Goal: Task Accomplishment & Management: Use online tool/utility

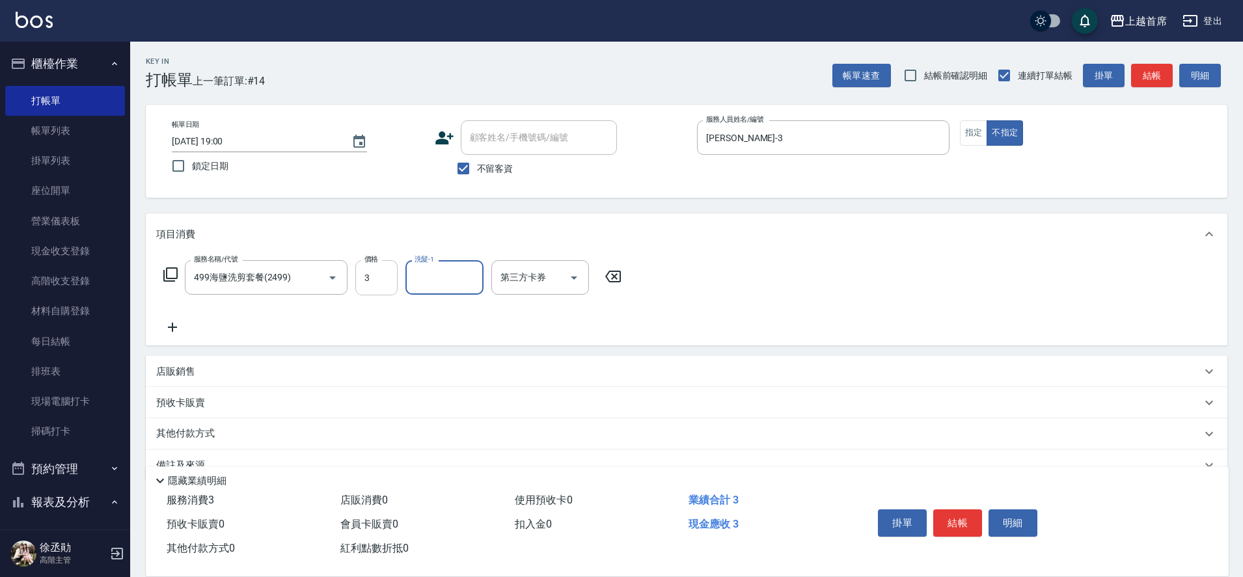
click at [376, 279] on input "3" at bounding box center [376, 277] width 42 height 35
type input "499"
type input "[PERSON_NAME]-39"
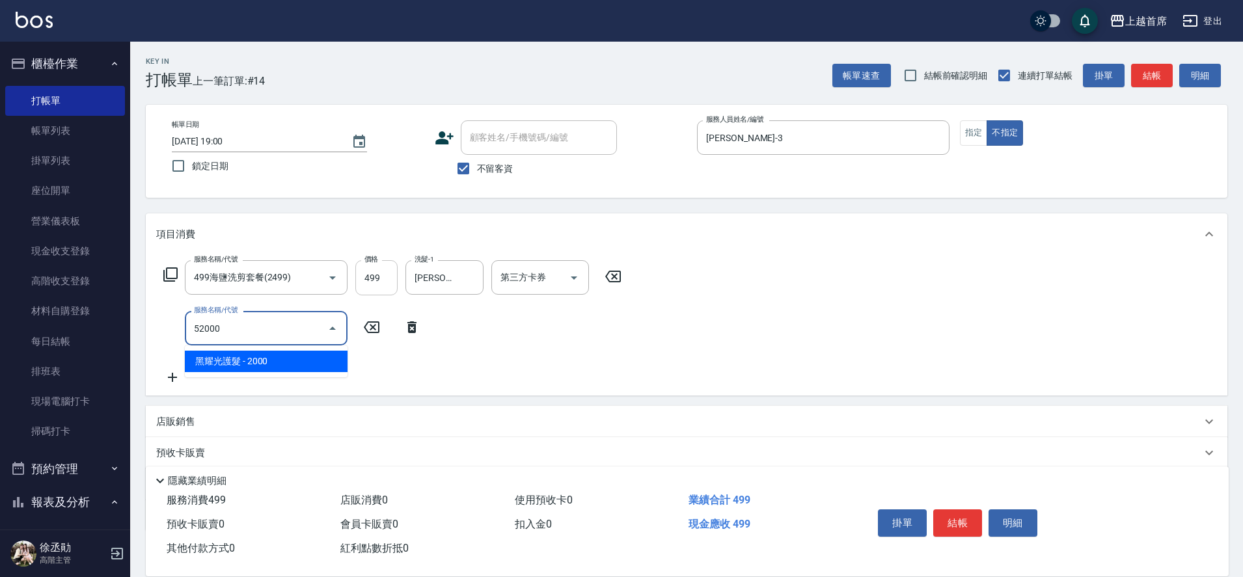
type input "黑耀光護髮(52000)"
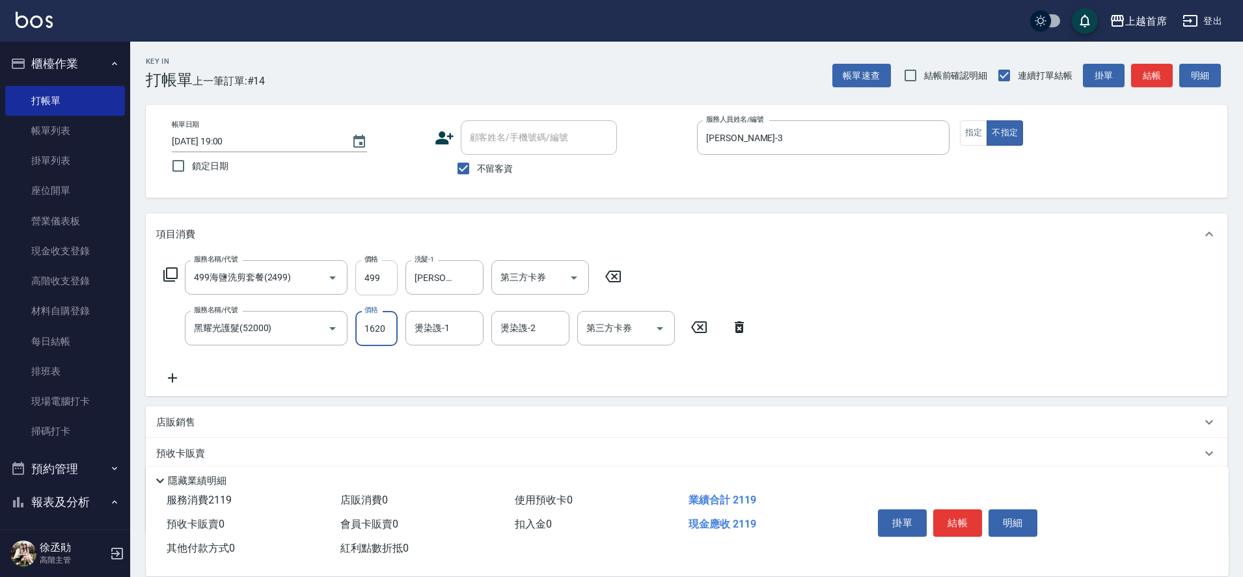
type input "1620"
type input "[PERSON_NAME]-39"
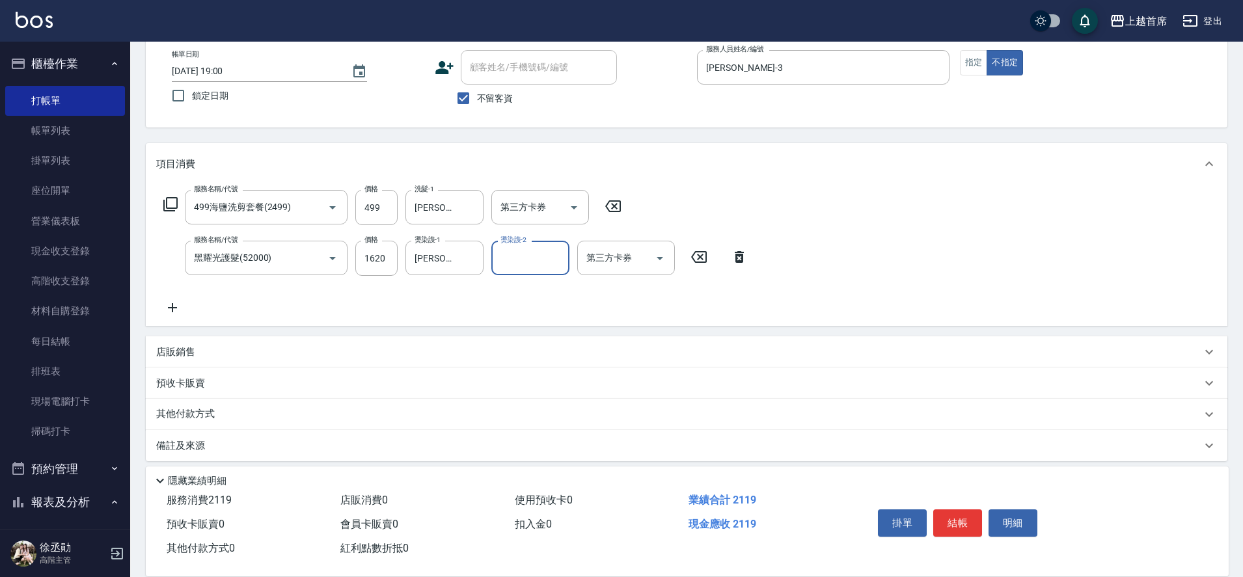
scroll to position [79, 0]
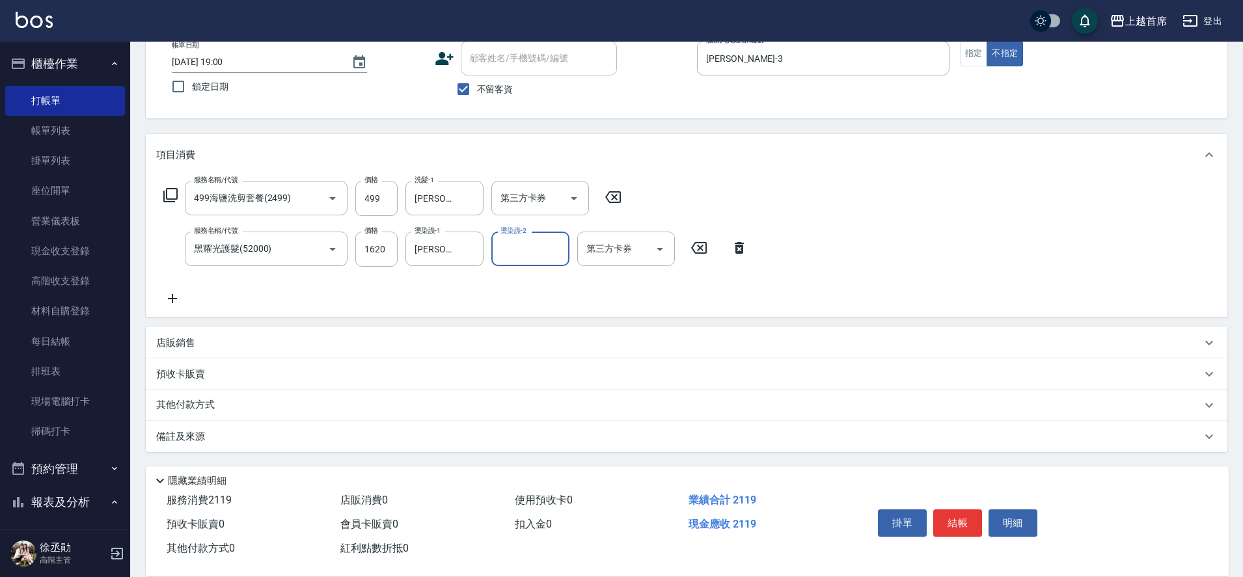
click at [208, 402] on p "其他付款方式" at bounding box center [188, 405] width 65 height 14
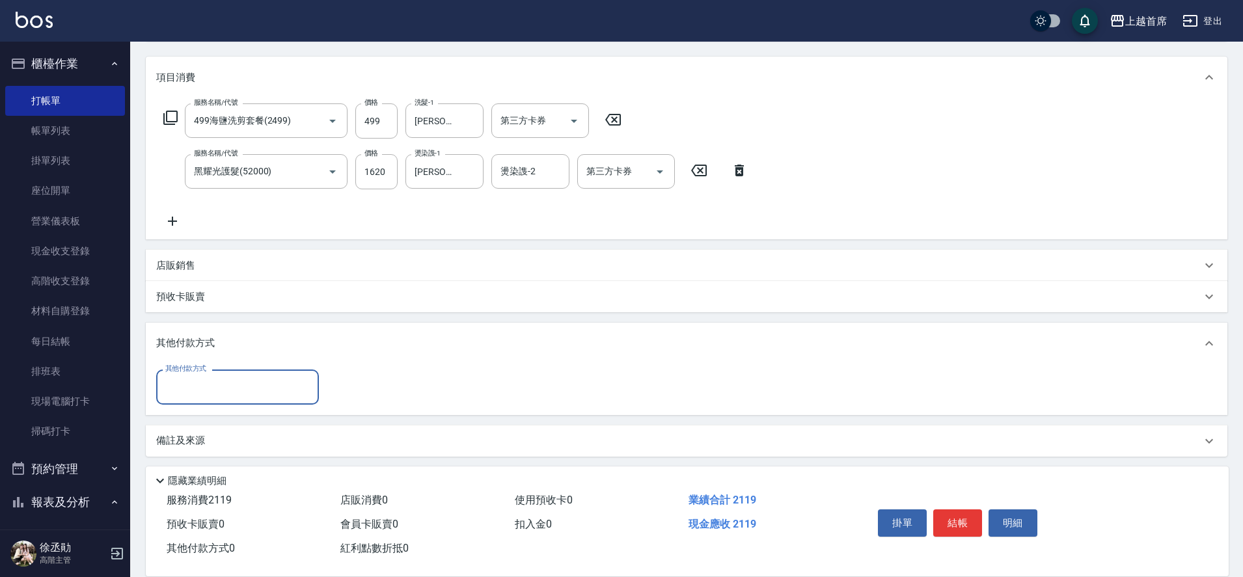
scroll to position [161, 0]
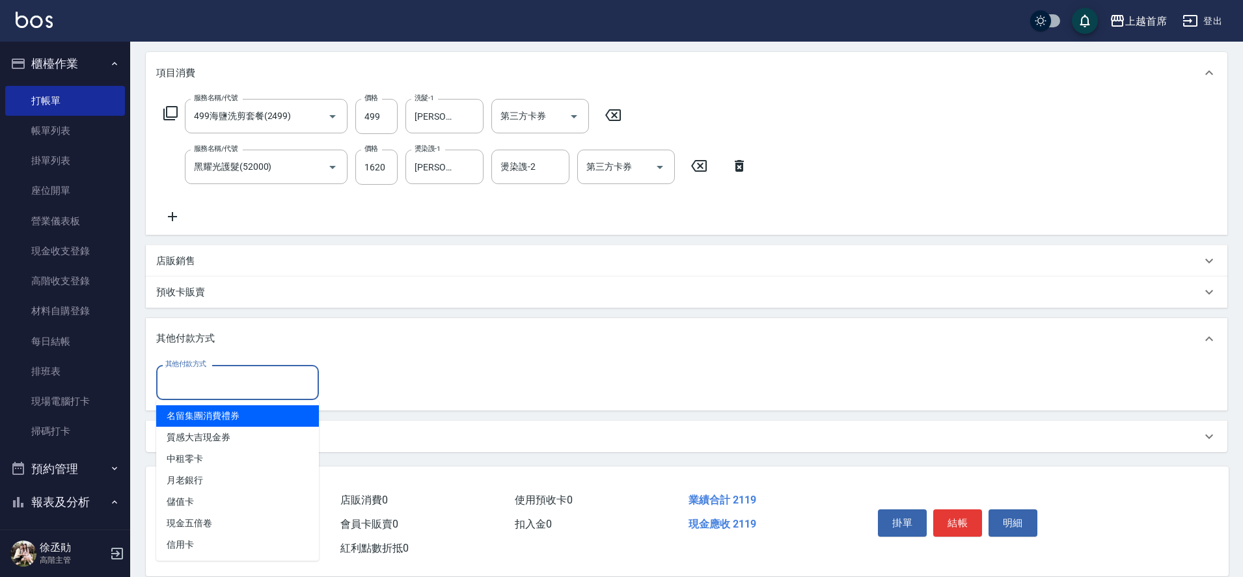
click at [257, 377] on input "其他付款方式" at bounding box center [237, 382] width 151 height 23
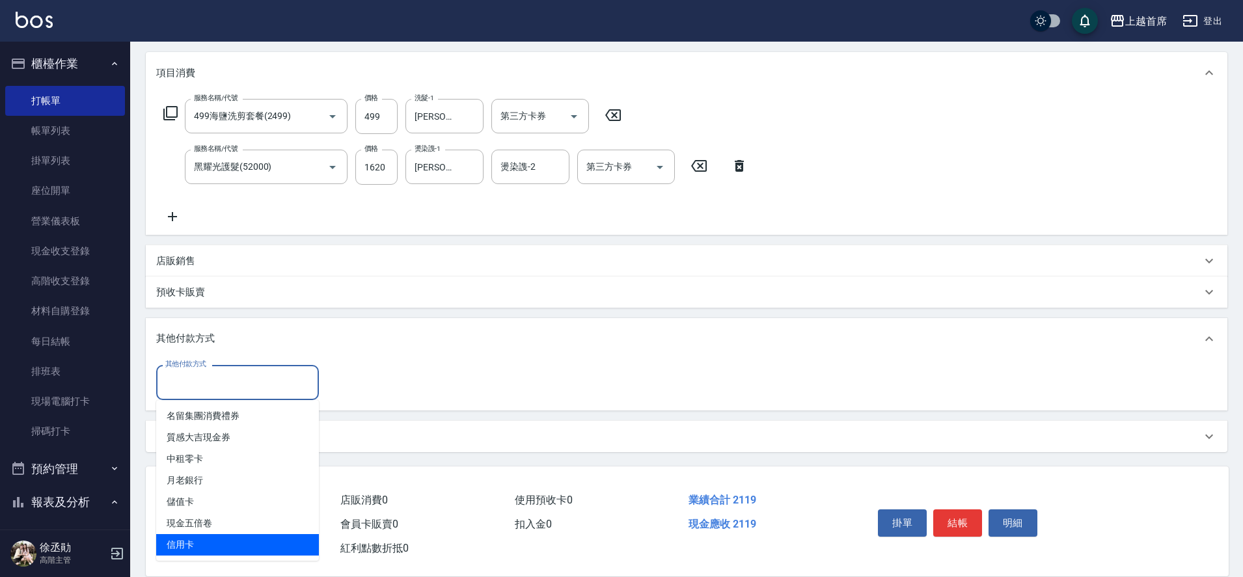
click at [211, 539] on span "信用卡" at bounding box center [237, 544] width 163 height 21
type input "信用卡"
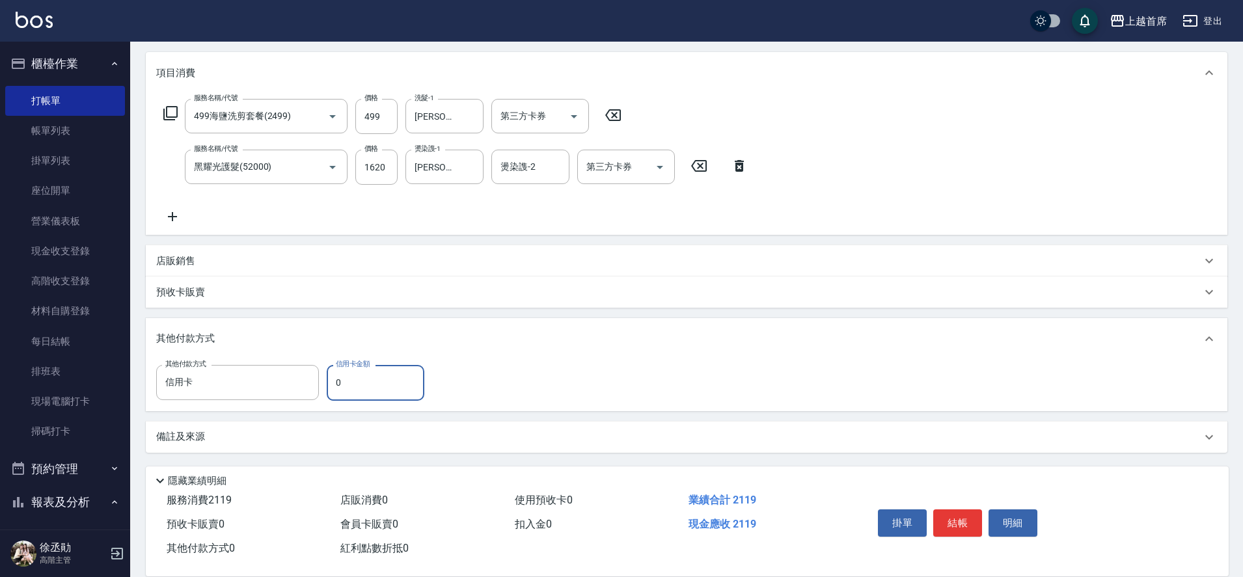
drag, startPoint x: 341, startPoint y: 381, endPoint x: 325, endPoint y: 388, distance: 17.2
click at [325, 388] on div "其他付款方式 信用卡 其他付款方式 信用卡金額 0 信用卡金額" at bounding box center [294, 382] width 276 height 35
type input "2119"
type input "[DATE] 19:41"
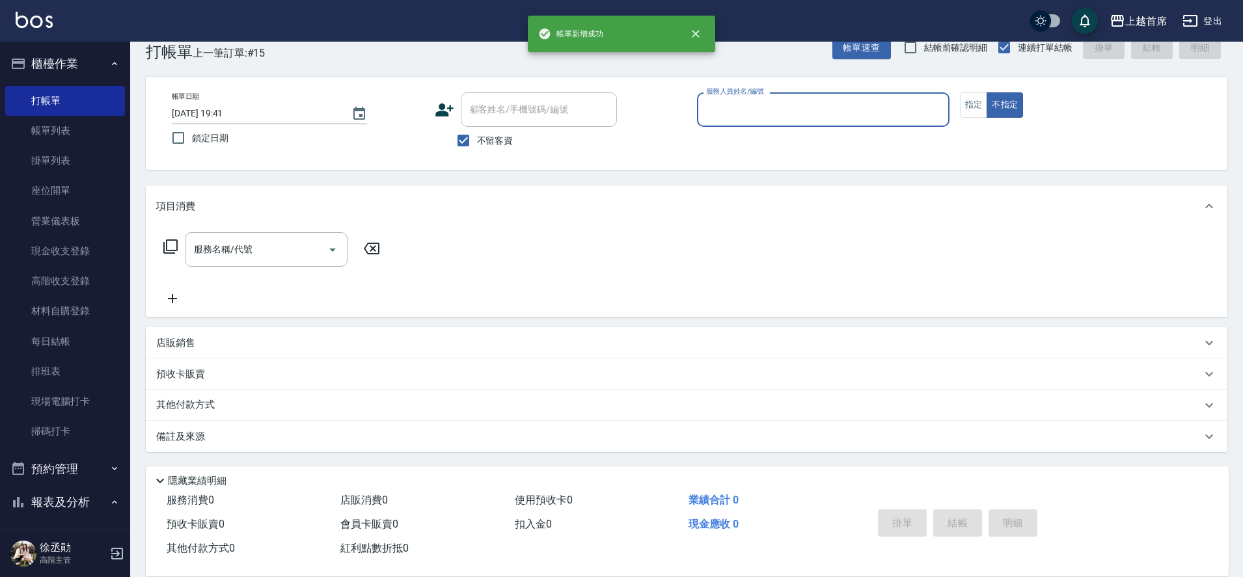
scroll to position [28, 0]
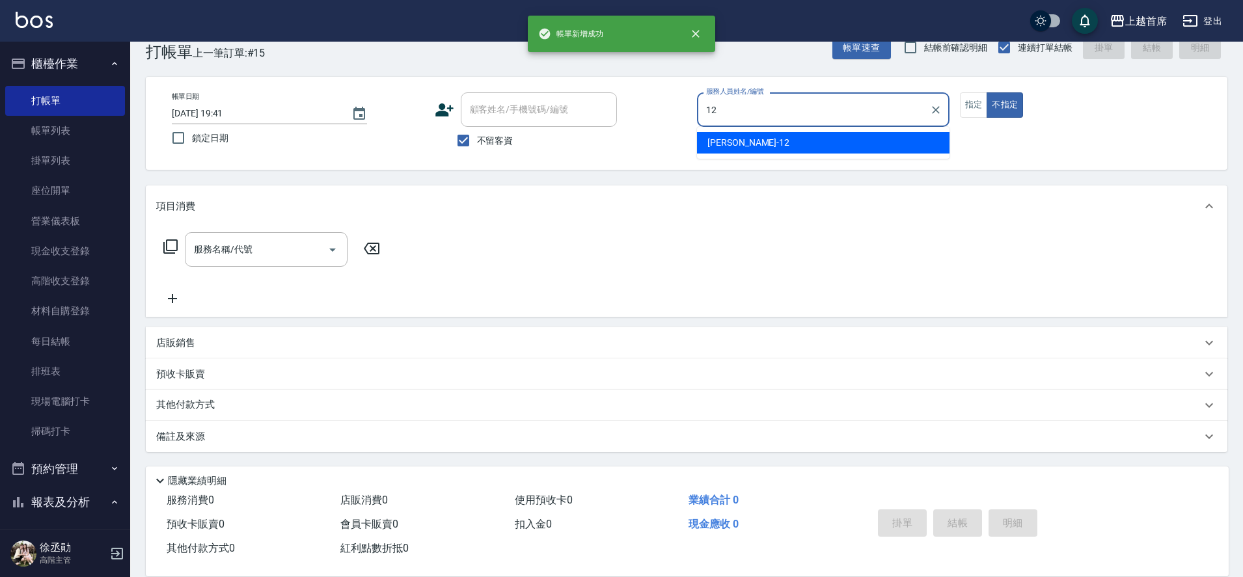
type input "[PERSON_NAME]-12"
type button "false"
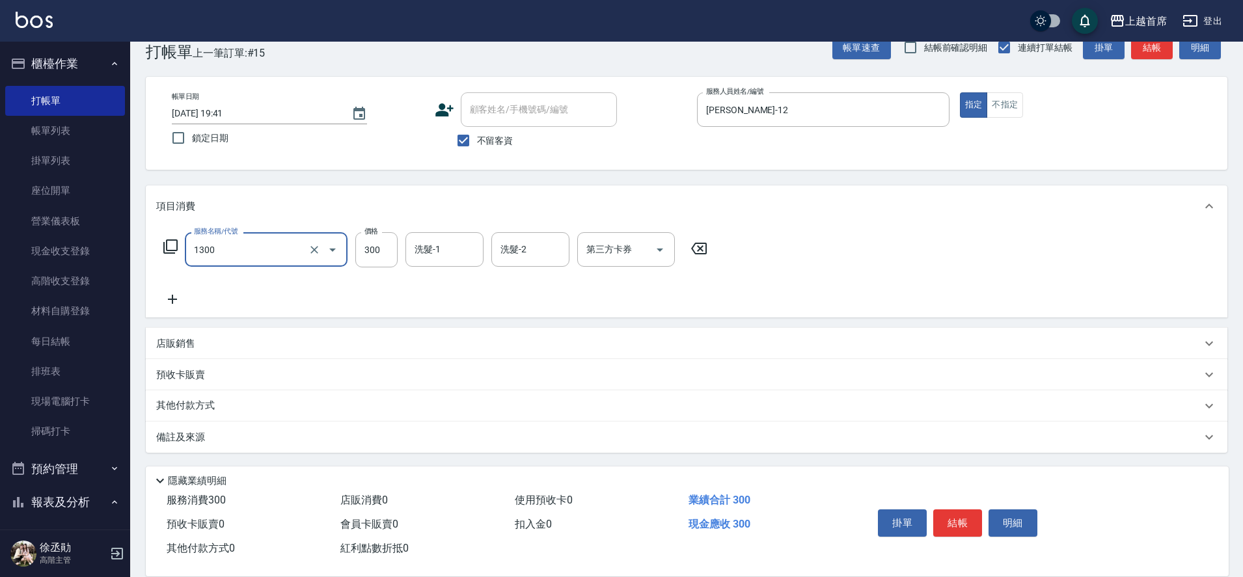
type input "洗髮(1300)"
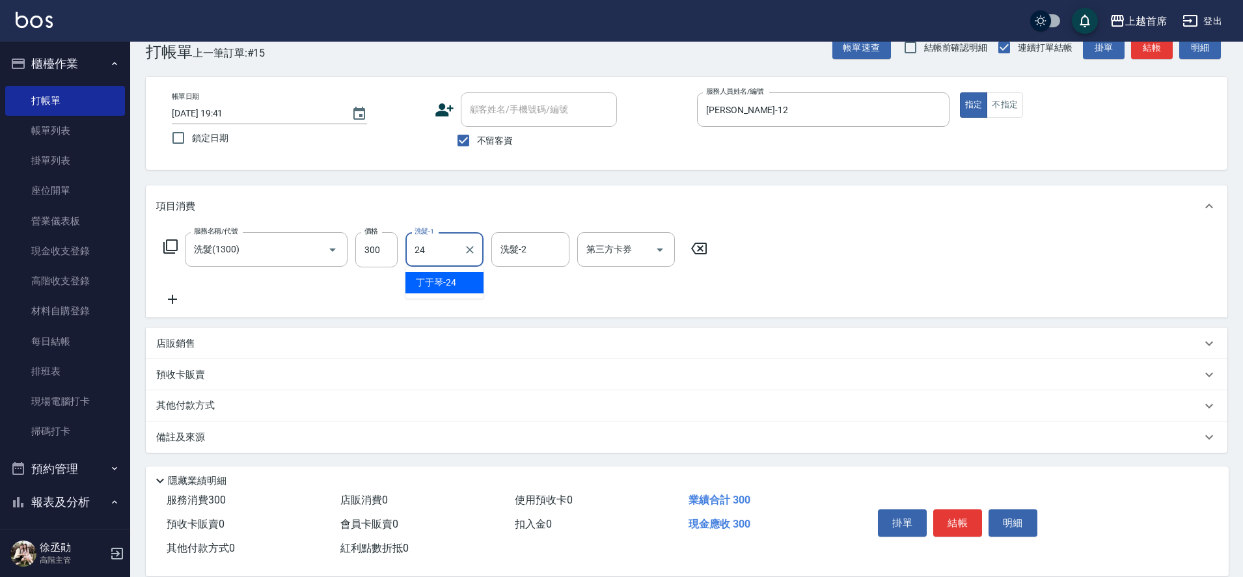
type input "[PERSON_NAME]-24"
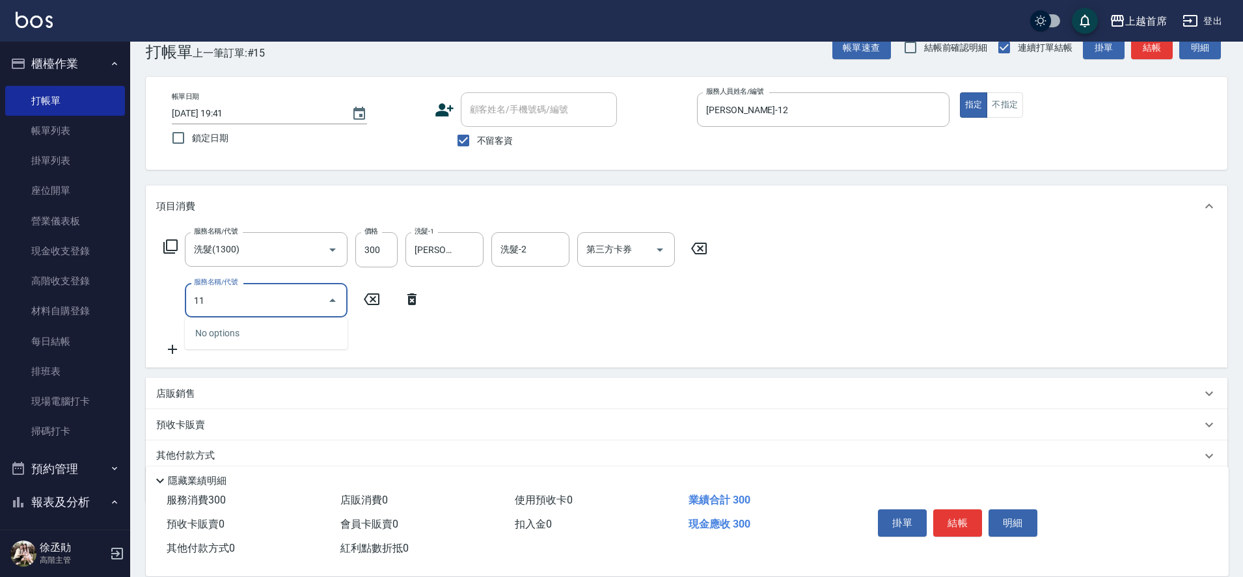
type input "1"
click at [169, 241] on icon at bounding box center [171, 247] width 16 height 16
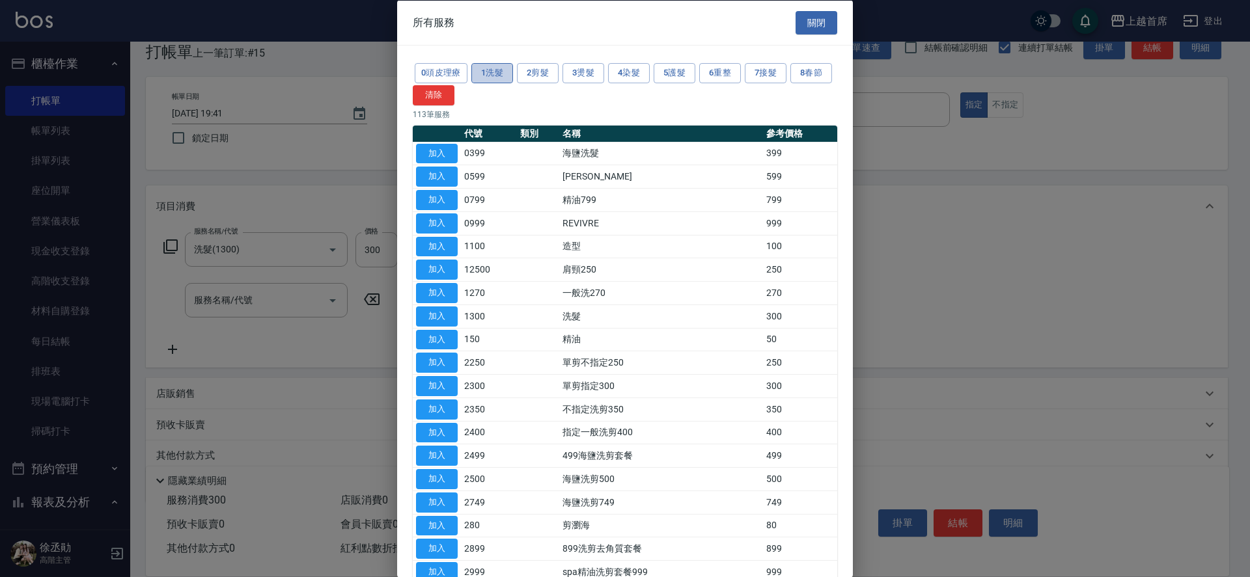
click at [505, 65] on button "1洗髮" at bounding box center [492, 73] width 42 height 20
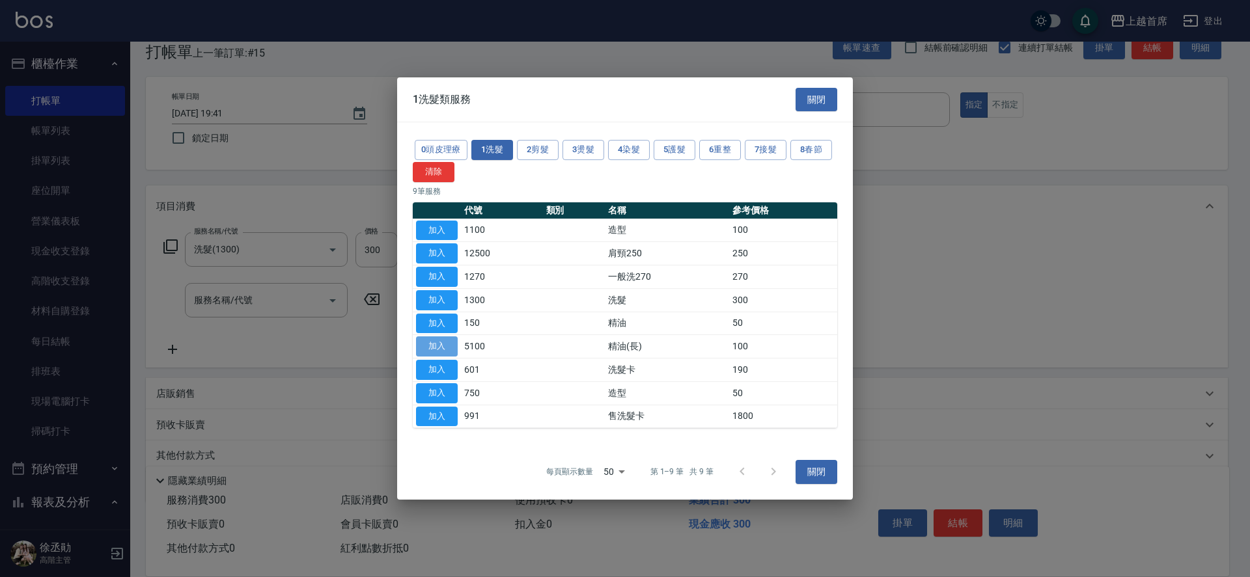
click at [438, 349] on button "加入" at bounding box center [437, 346] width 42 height 20
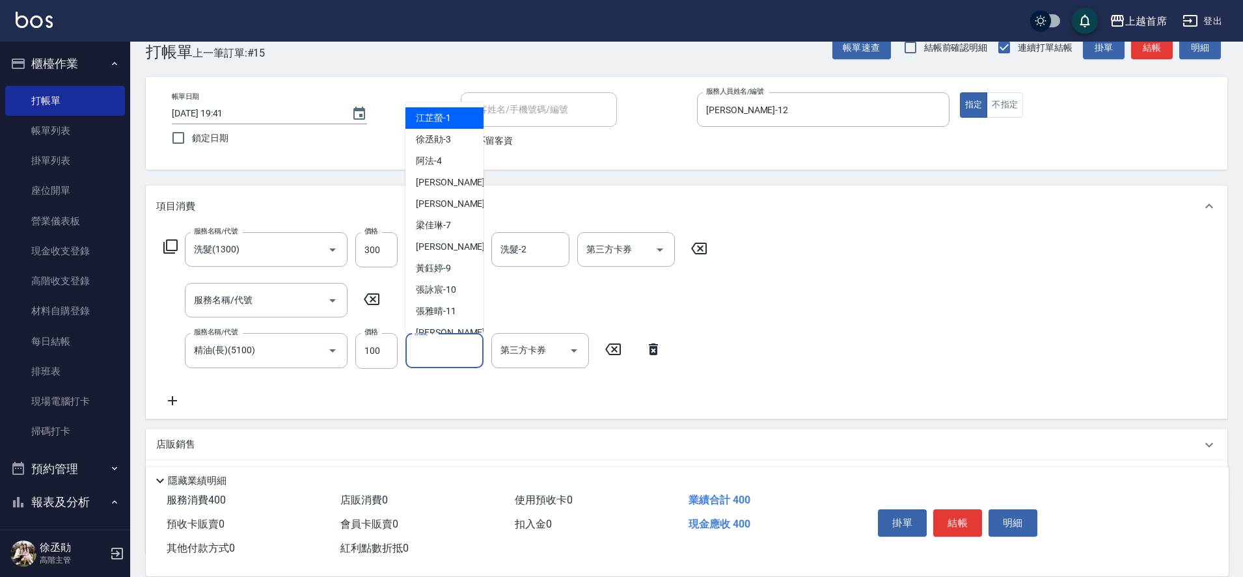
click at [438, 349] on input "洗髮-1" at bounding box center [444, 350] width 66 height 23
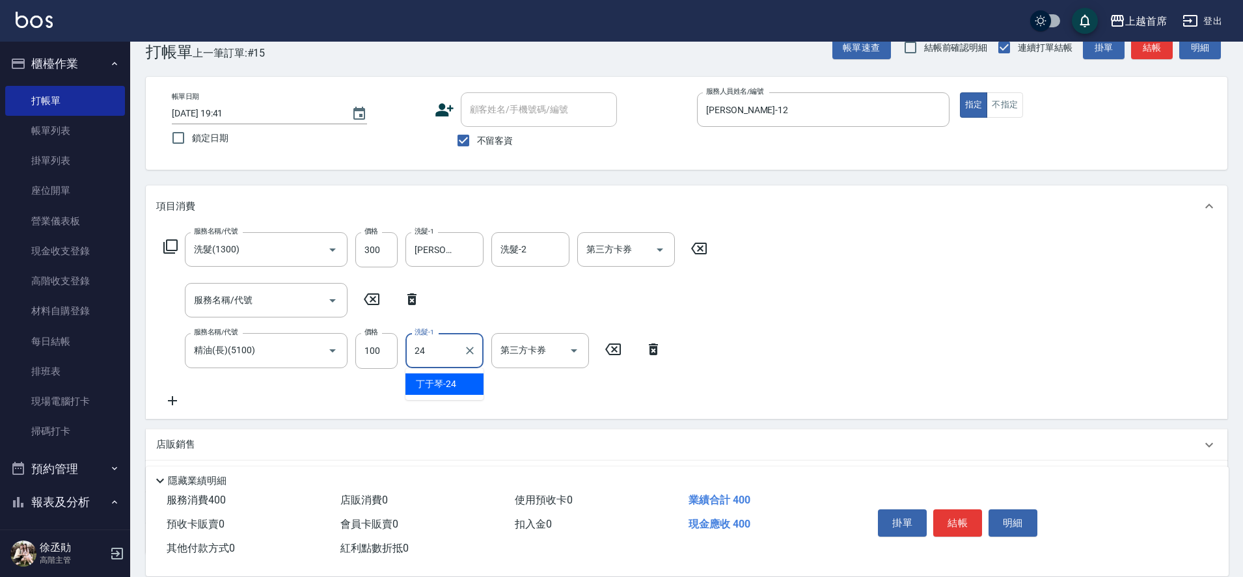
type input "24"
type input "[PERSON_NAME]-24"
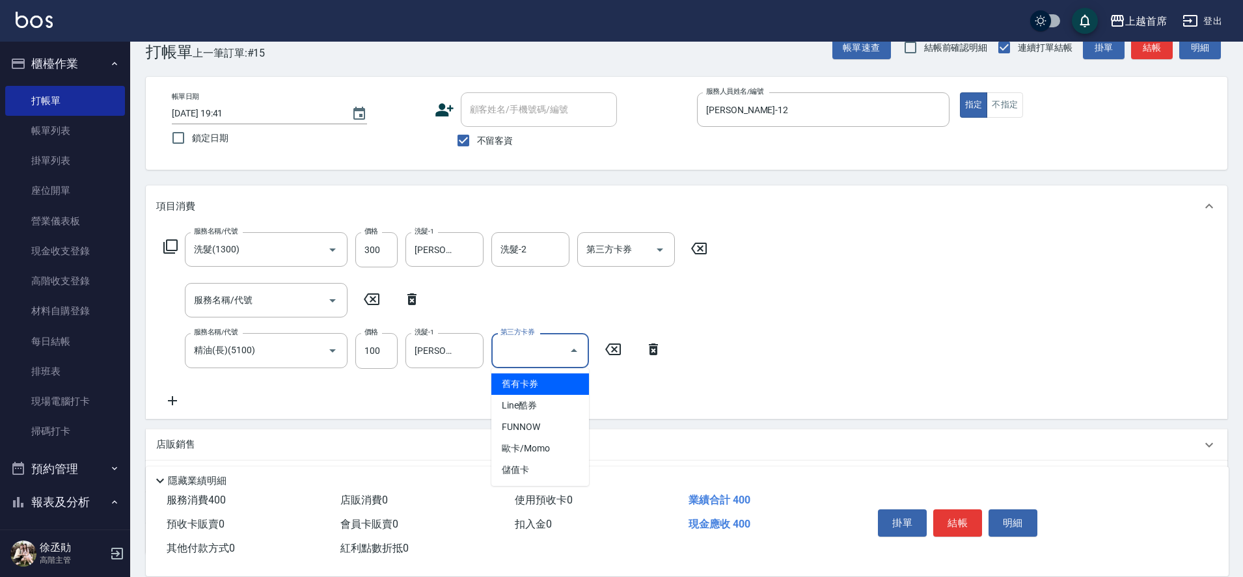
type input "舊有卡券"
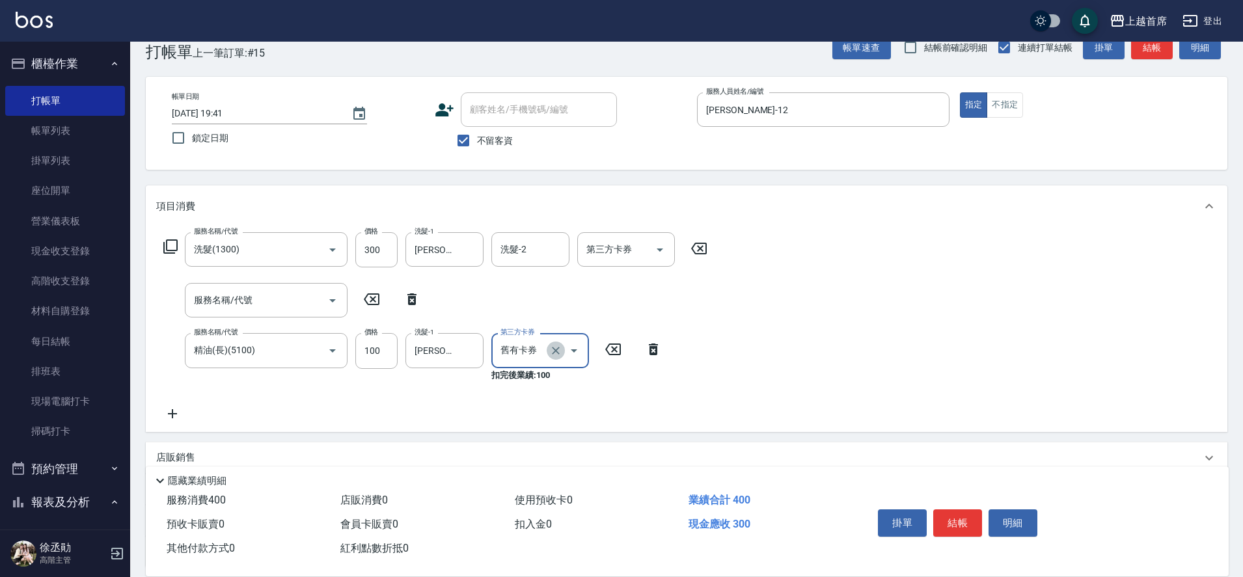
click at [555, 357] on button "Clear" at bounding box center [556, 351] width 18 height 18
click at [952, 510] on button "結帳" at bounding box center [957, 523] width 49 height 27
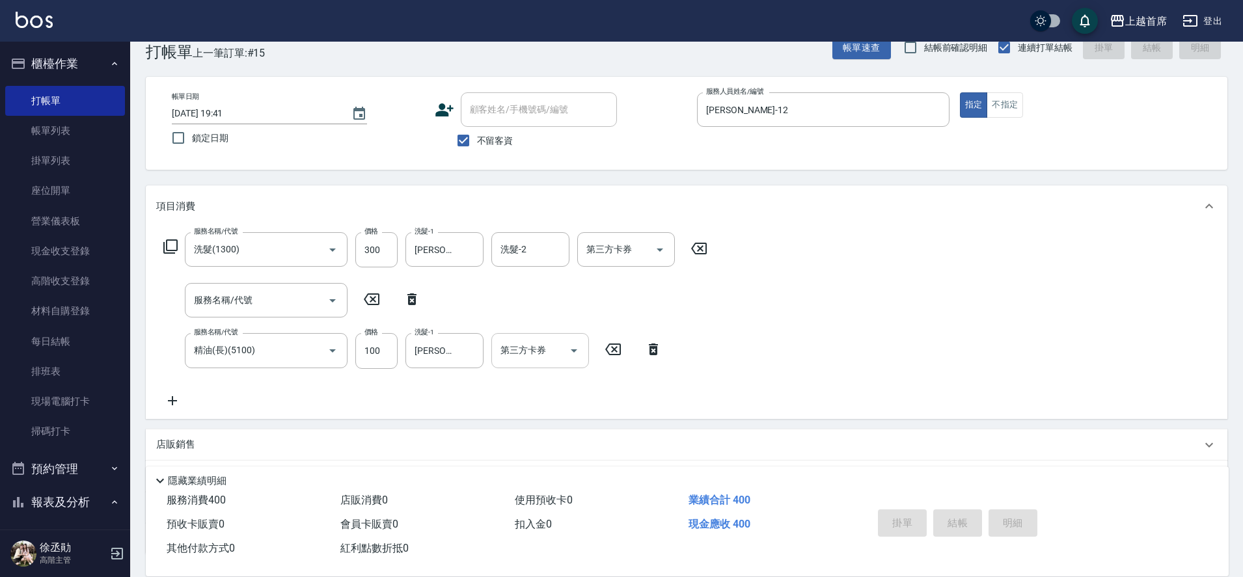
type input "[DATE] 19:42"
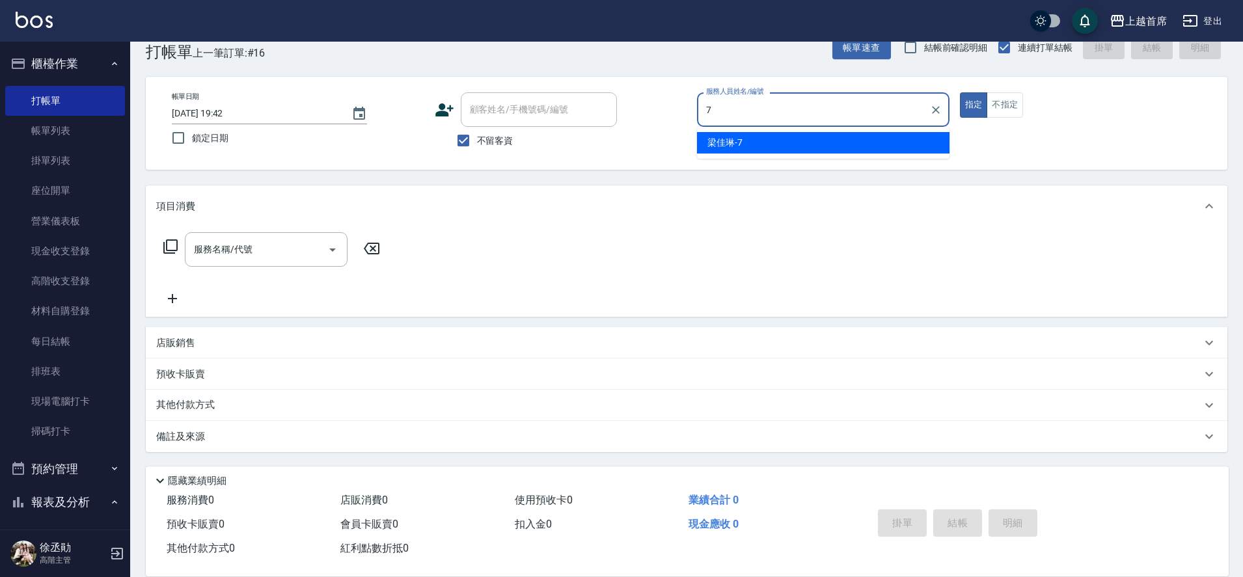
type input "[PERSON_NAME]-7"
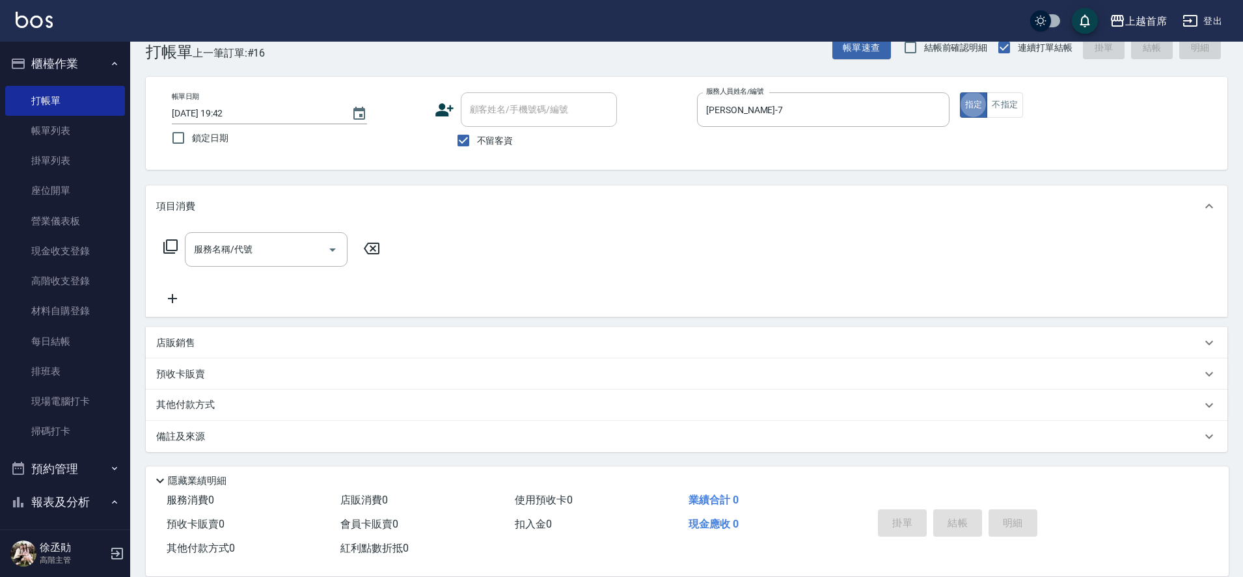
type button "true"
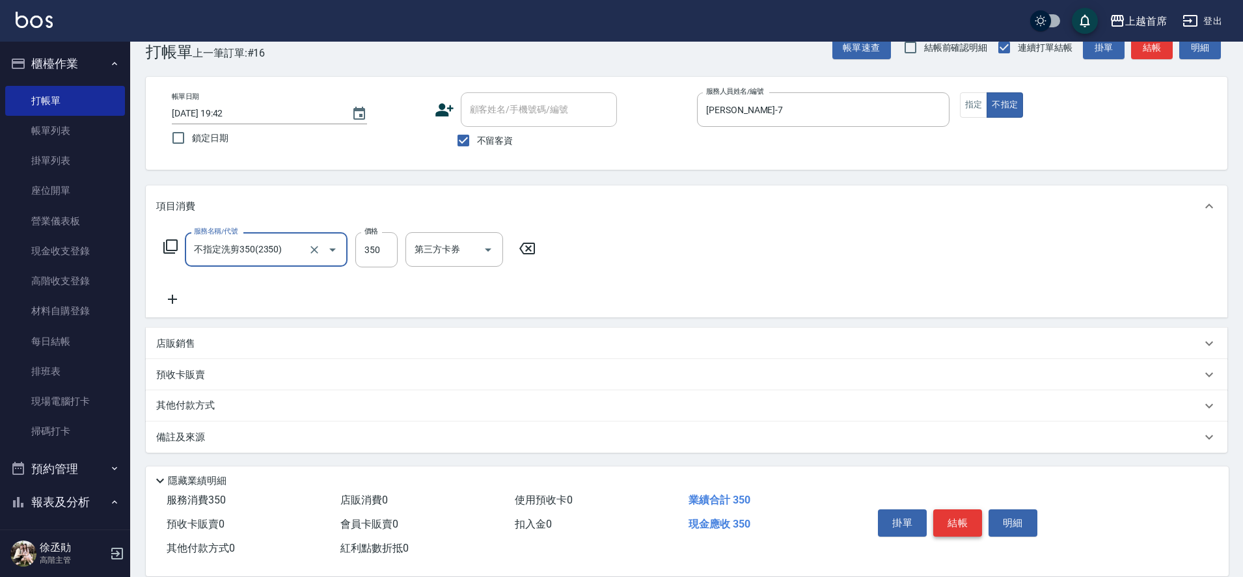
type input "不指定洗剪350(2350)"
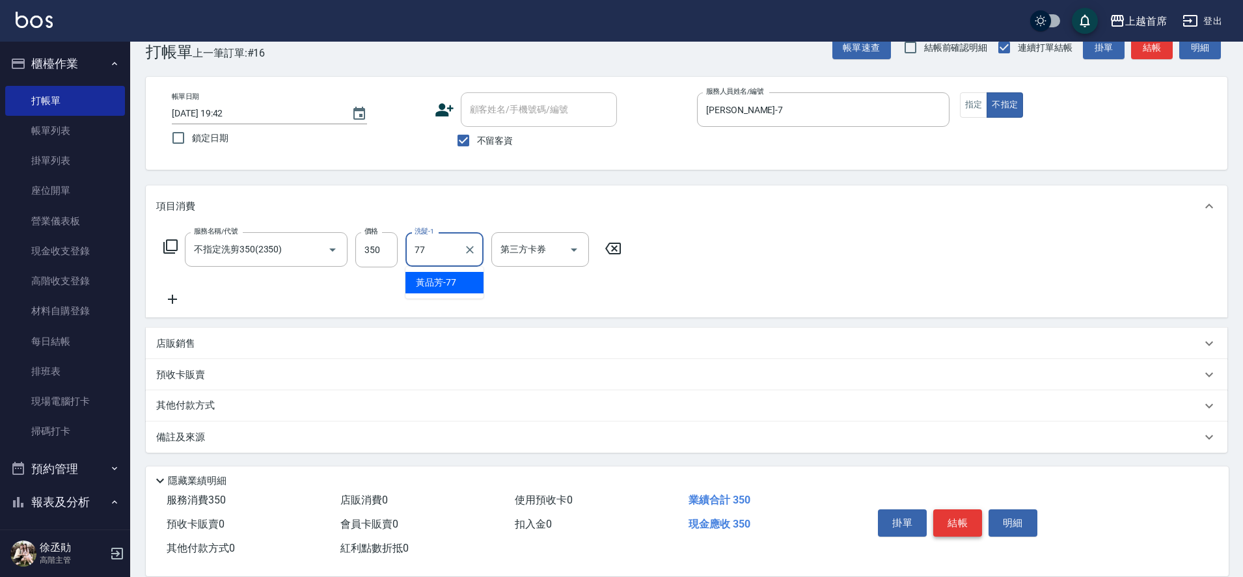
type input "[PERSON_NAME]-77"
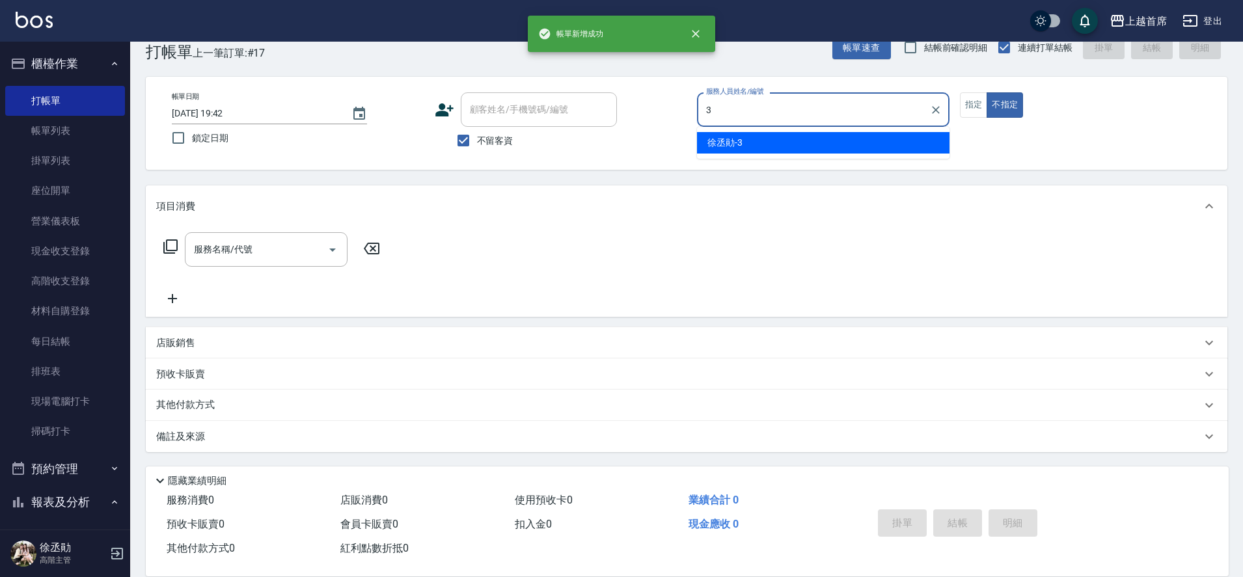
type input "[PERSON_NAME]-3"
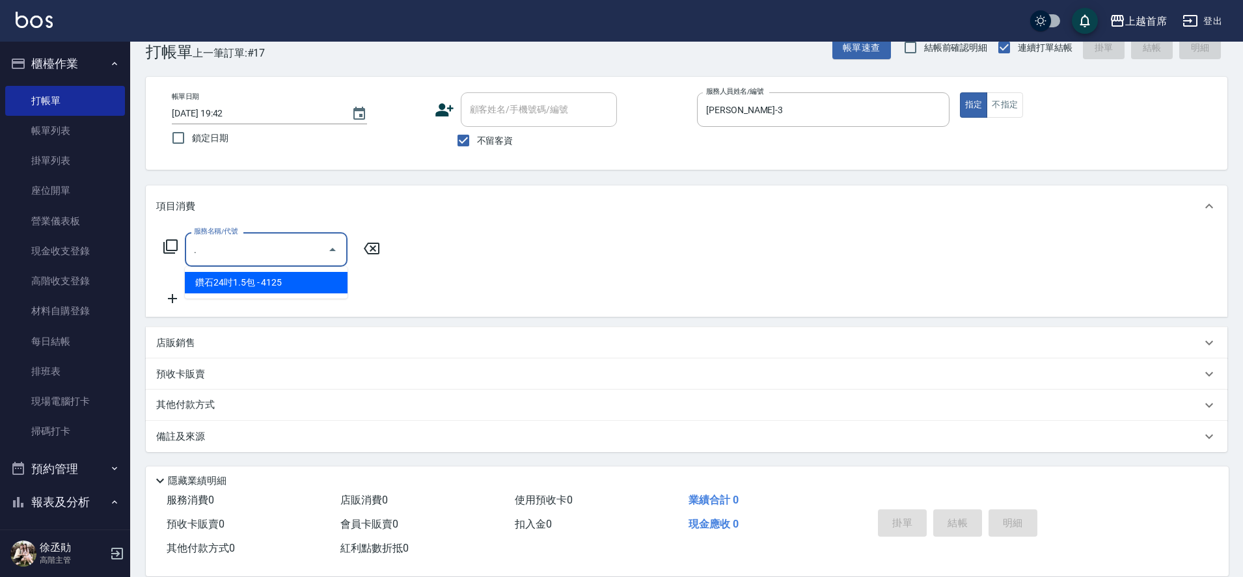
type input "鑽石24吋1.5包(74125)"
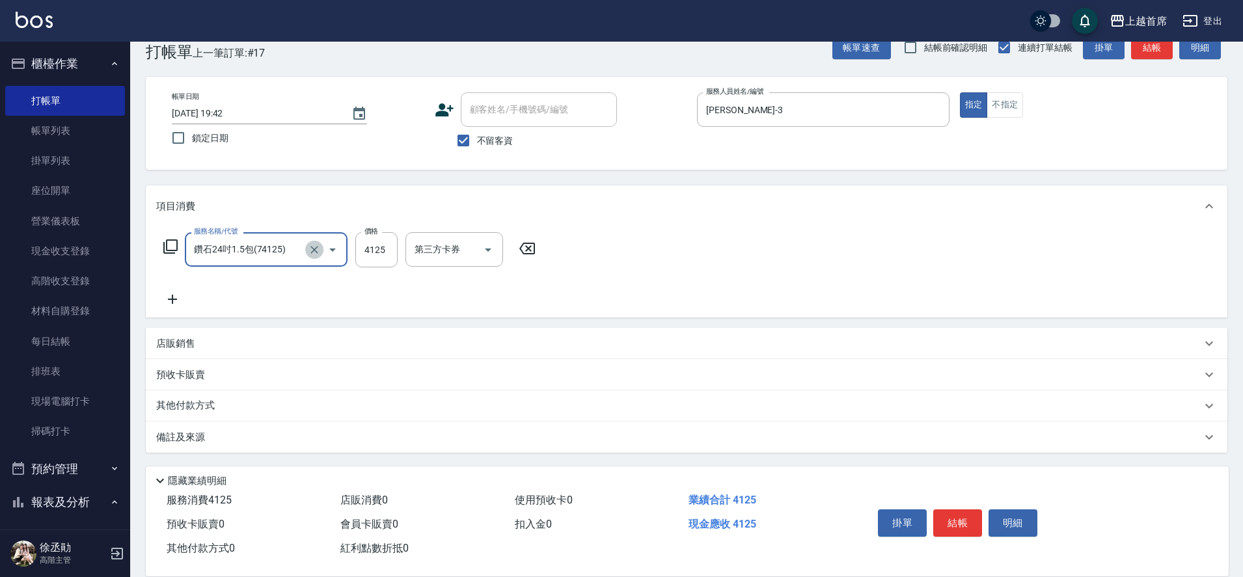
click at [316, 249] on icon "Clear" at bounding box center [314, 249] width 13 height 13
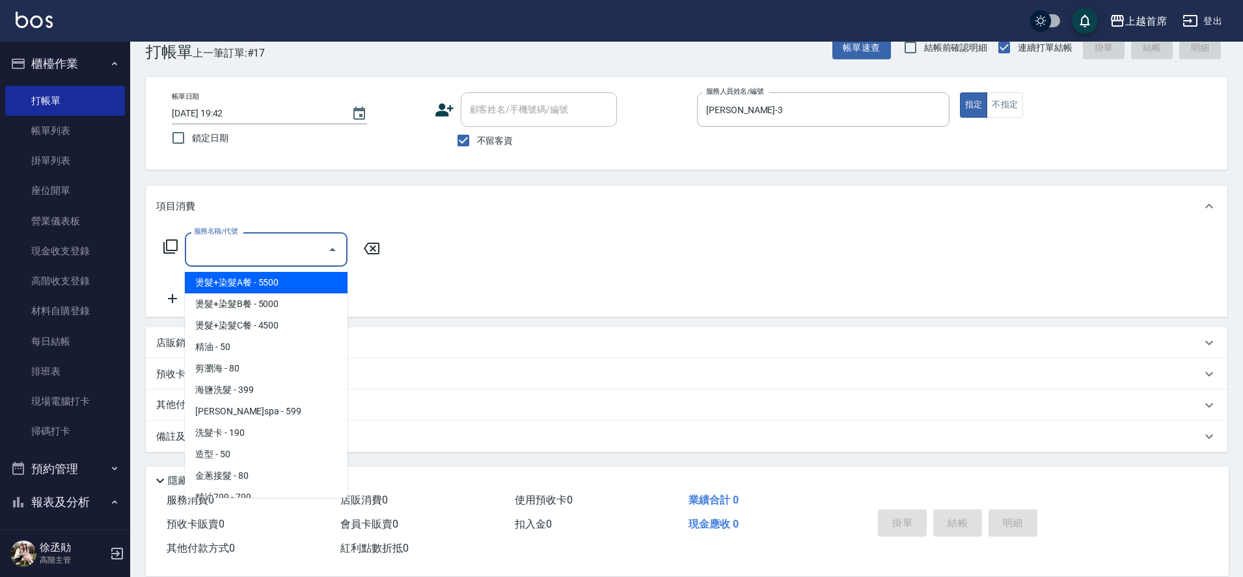
type input "9"
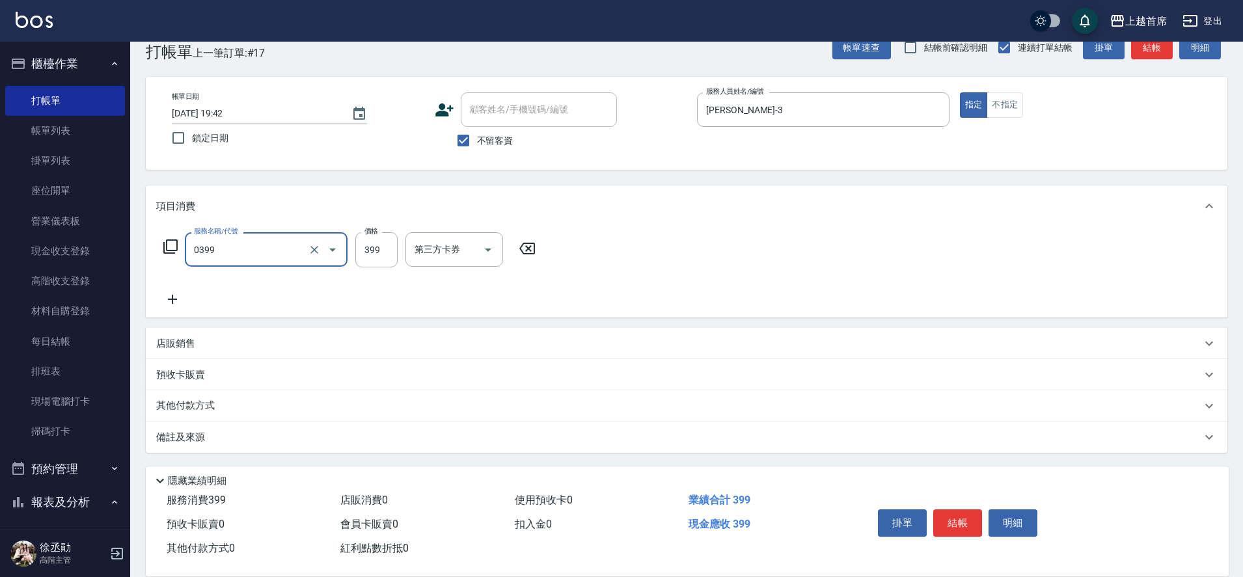
type input "海鹽洗髮(0399)"
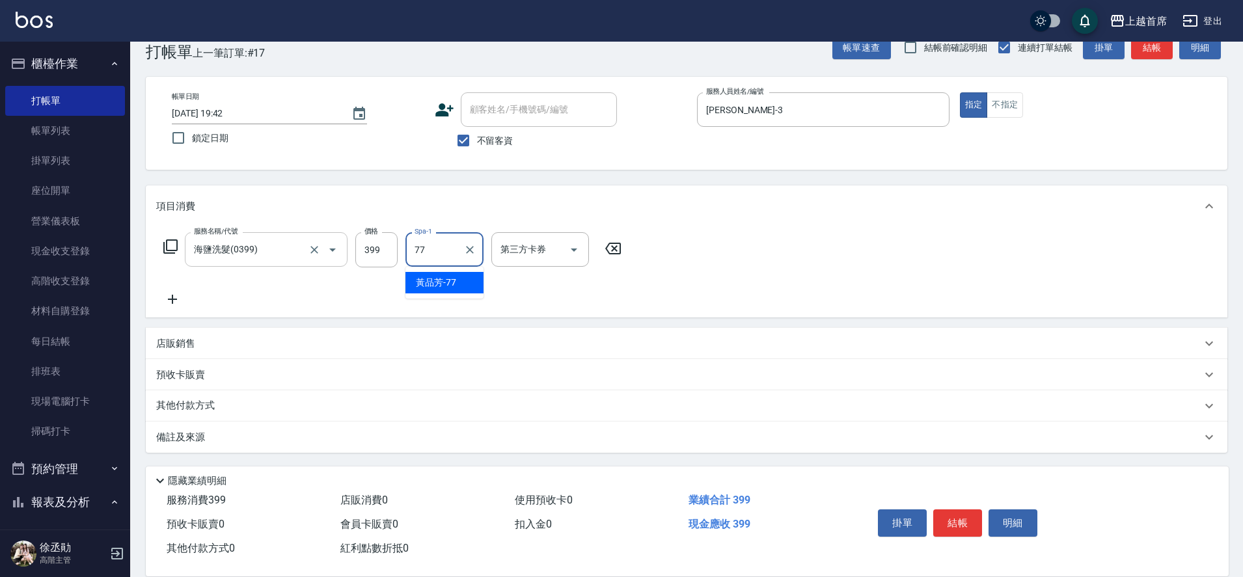
type input "[PERSON_NAME]-77"
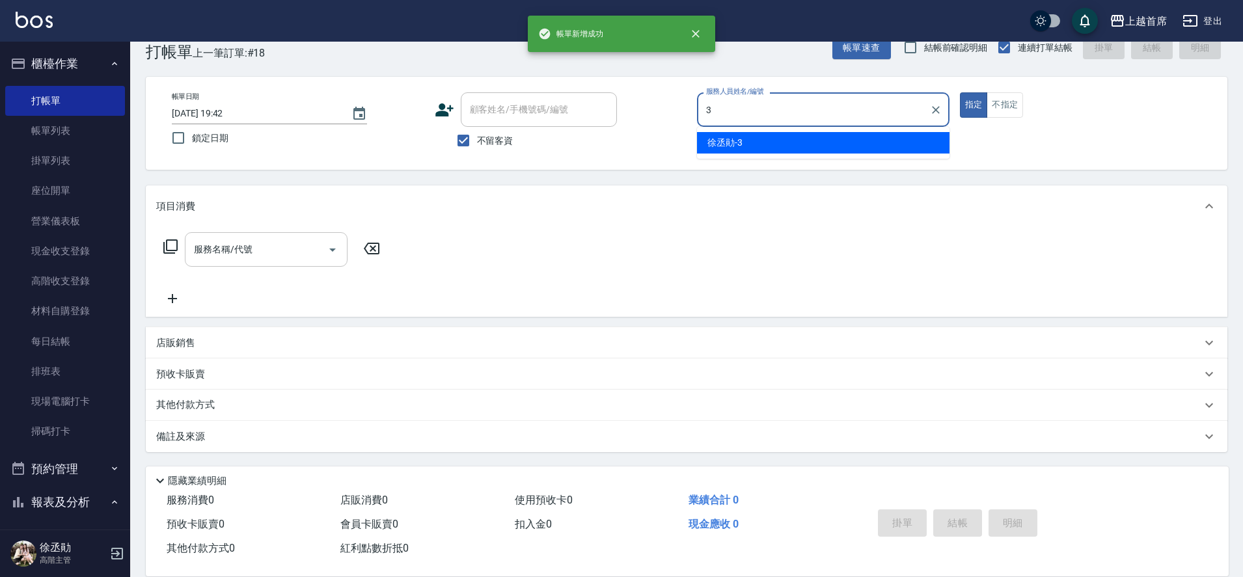
type input "[PERSON_NAME]-3"
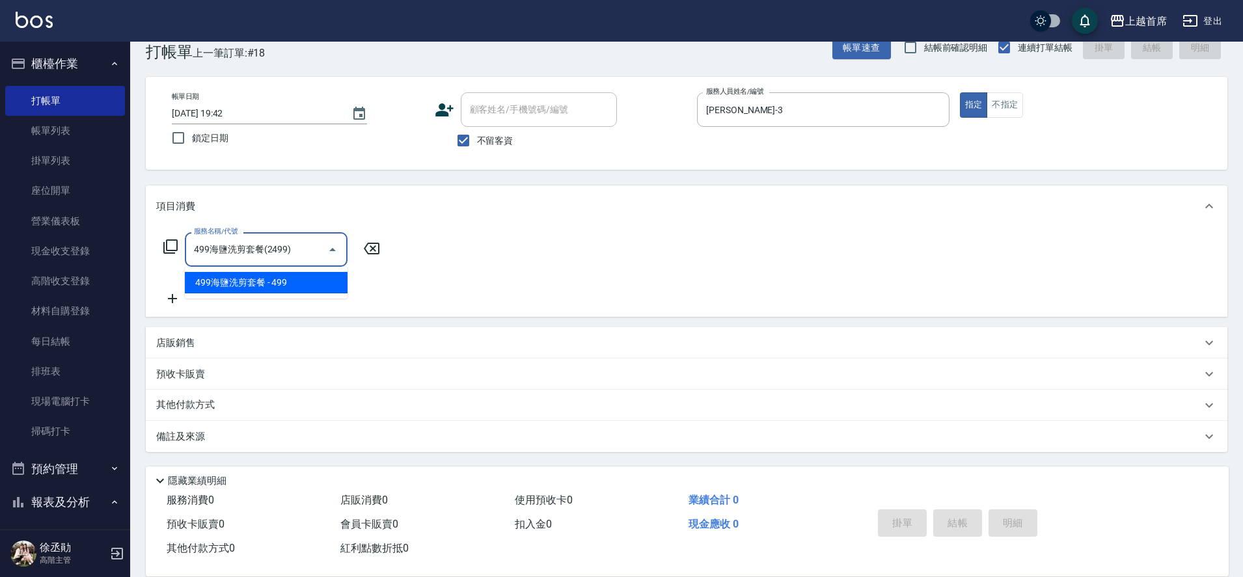
type input "499海鹽洗剪套餐(2499)"
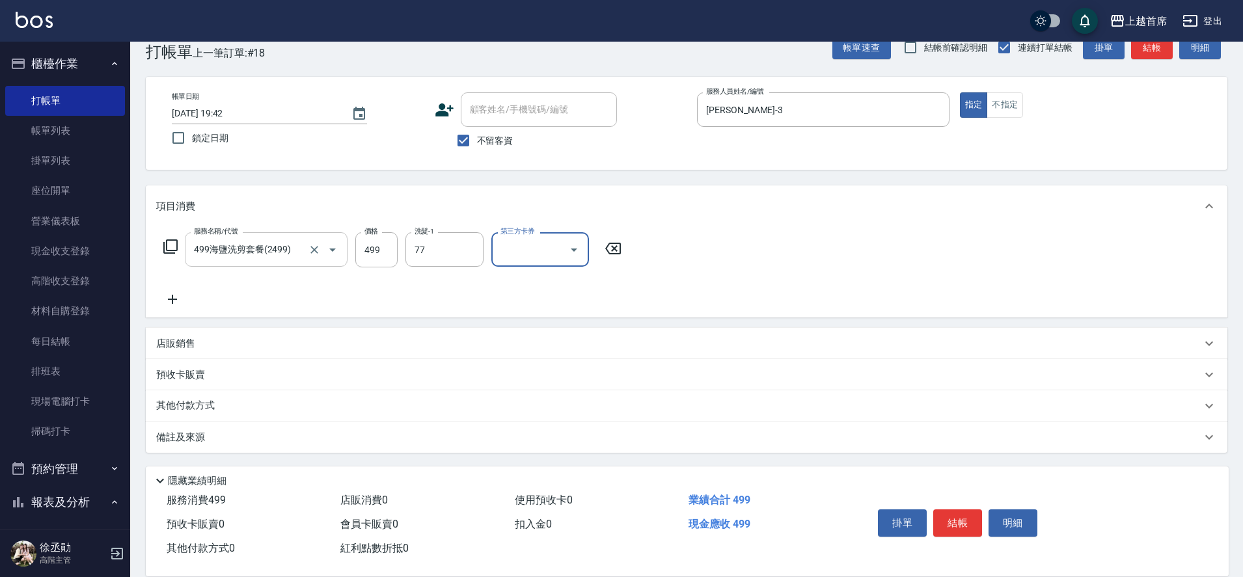
type input "[PERSON_NAME]-77"
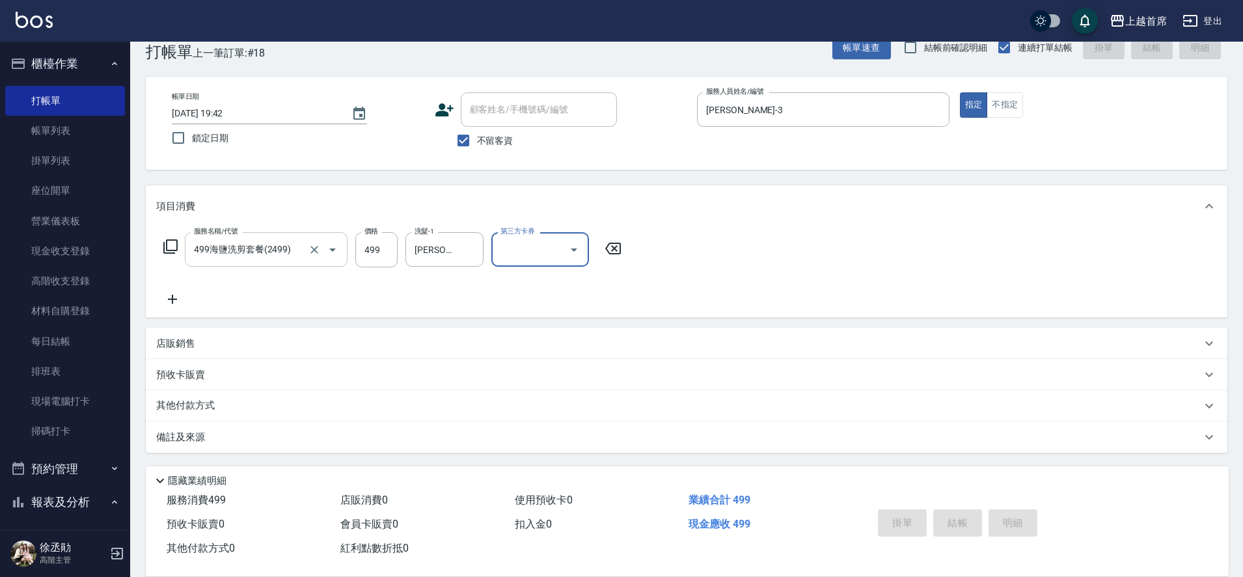
type input "[DATE] 19:43"
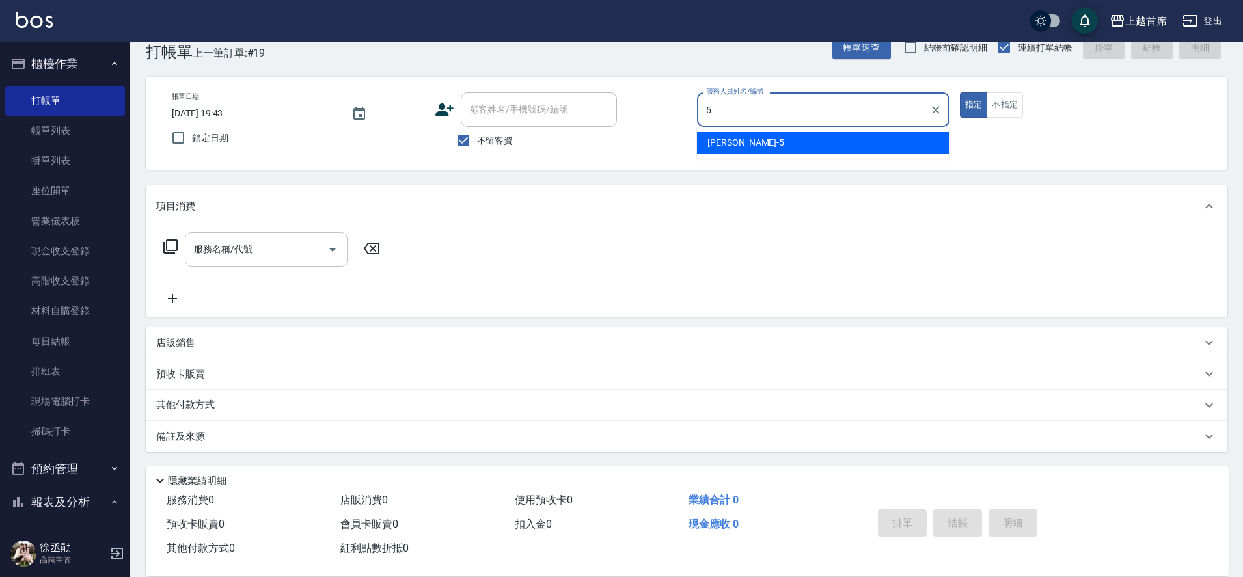
type input "[PERSON_NAME]-5"
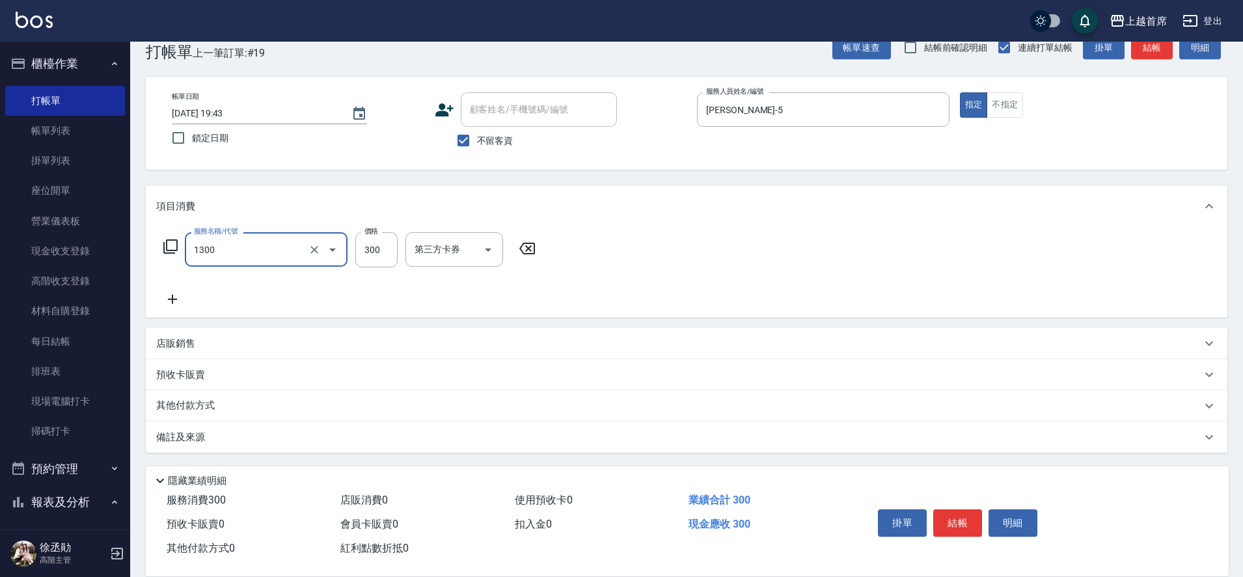
type input "洗髮(1300)"
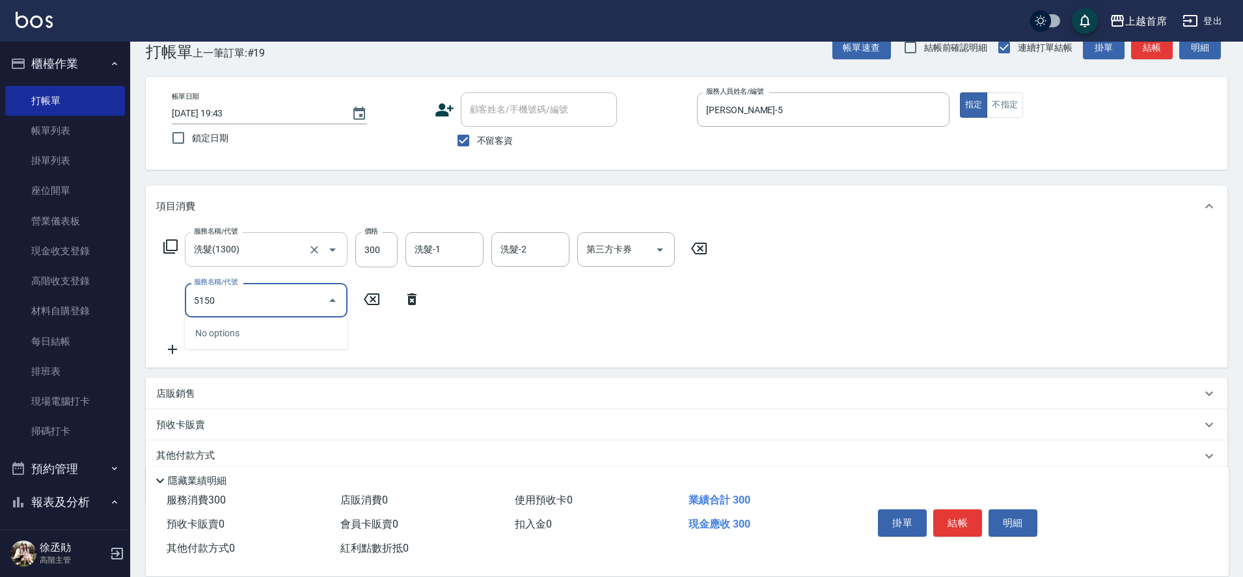
type input "51500"
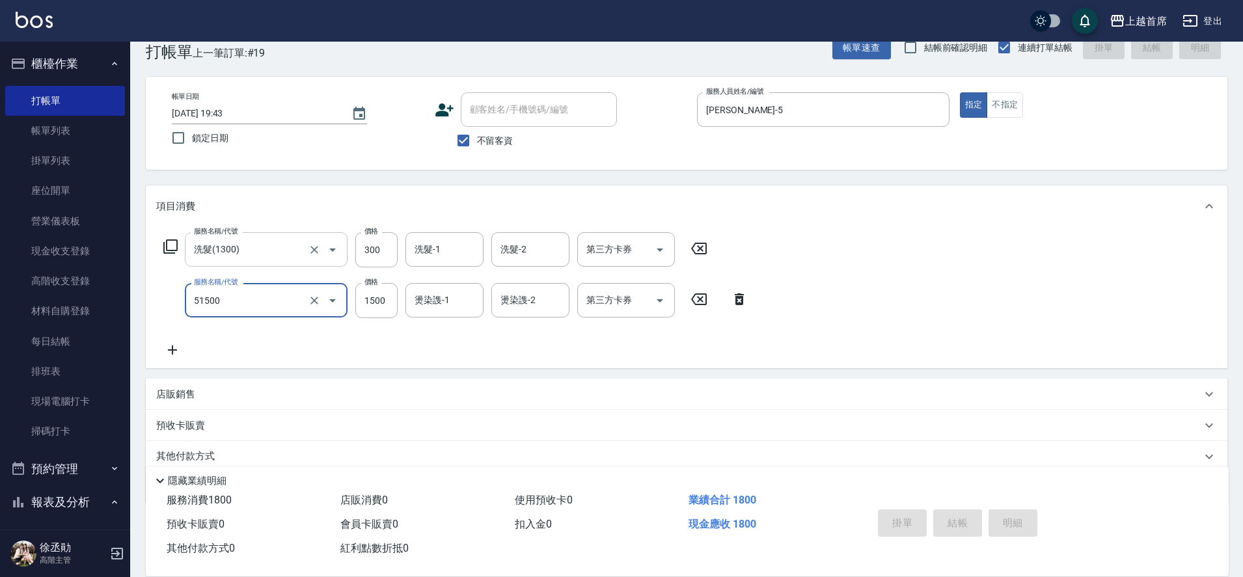
type input "[DATE] 19:46"
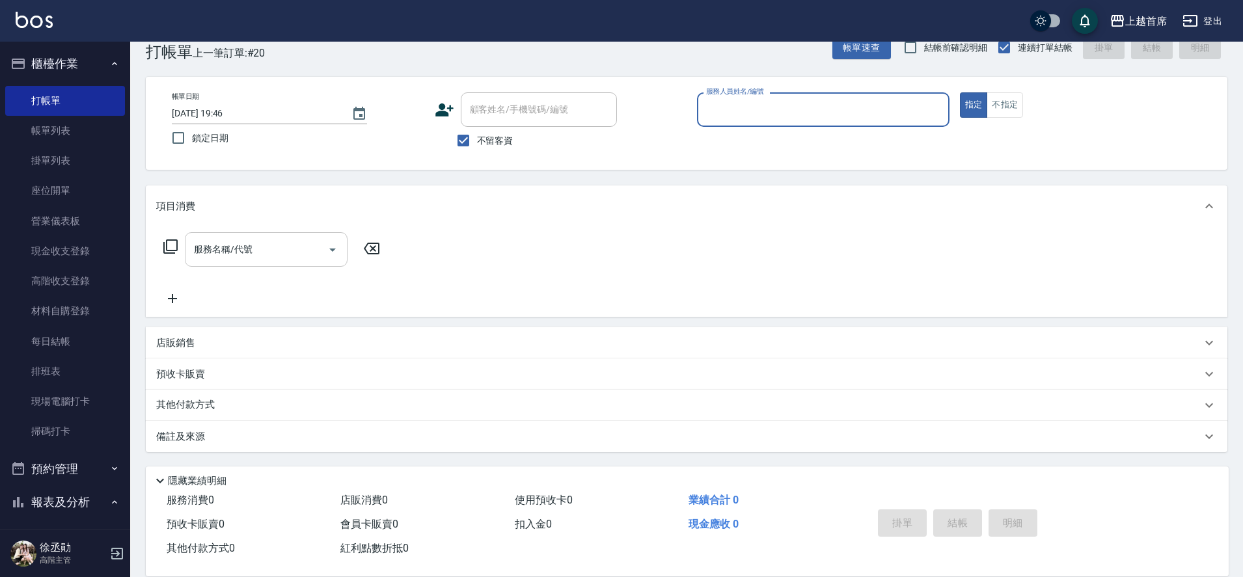
click at [92, 69] on button "櫃檯作業" at bounding box center [65, 64] width 120 height 34
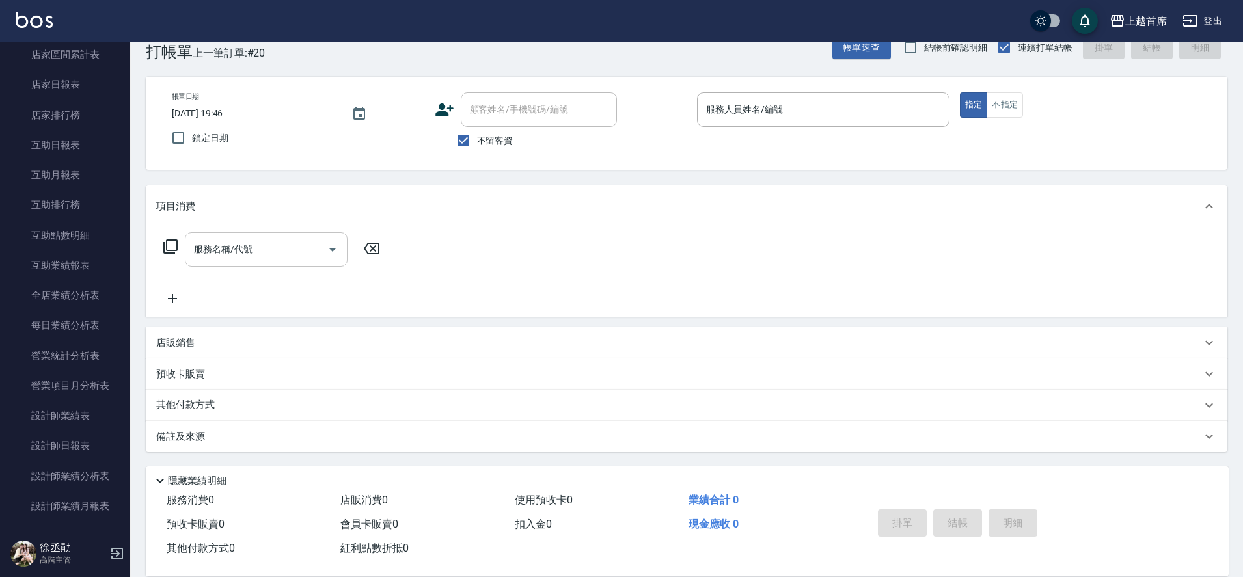
scroll to position [171, 0]
click at [71, 448] on link "設計師日報表" at bounding box center [65, 448] width 120 height 30
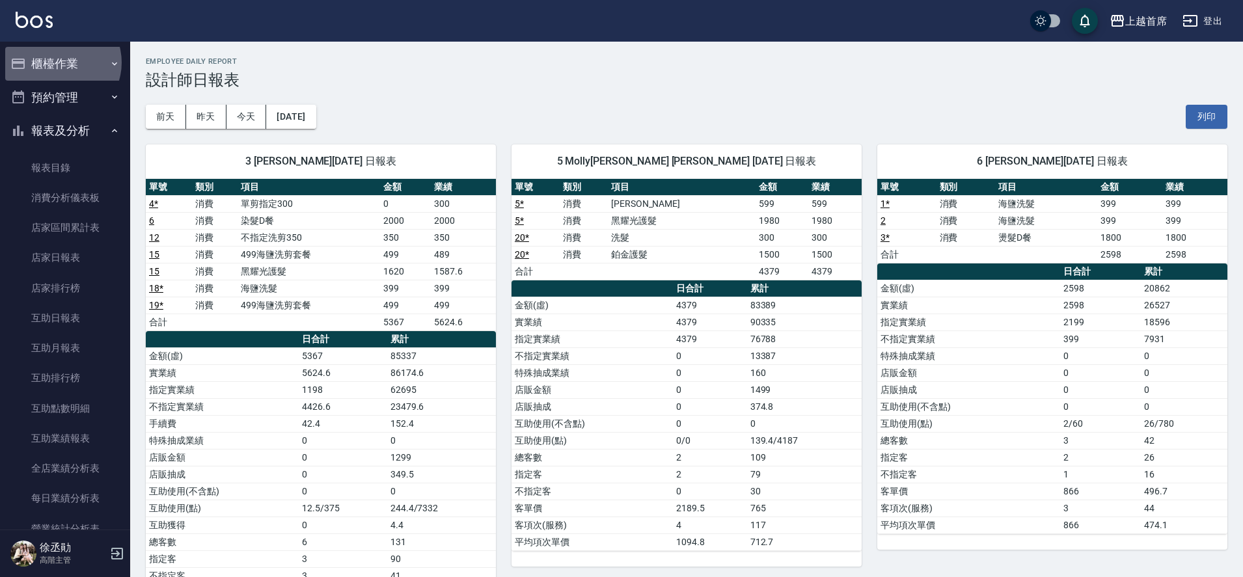
click at [58, 62] on button "櫃檯作業" at bounding box center [65, 64] width 120 height 34
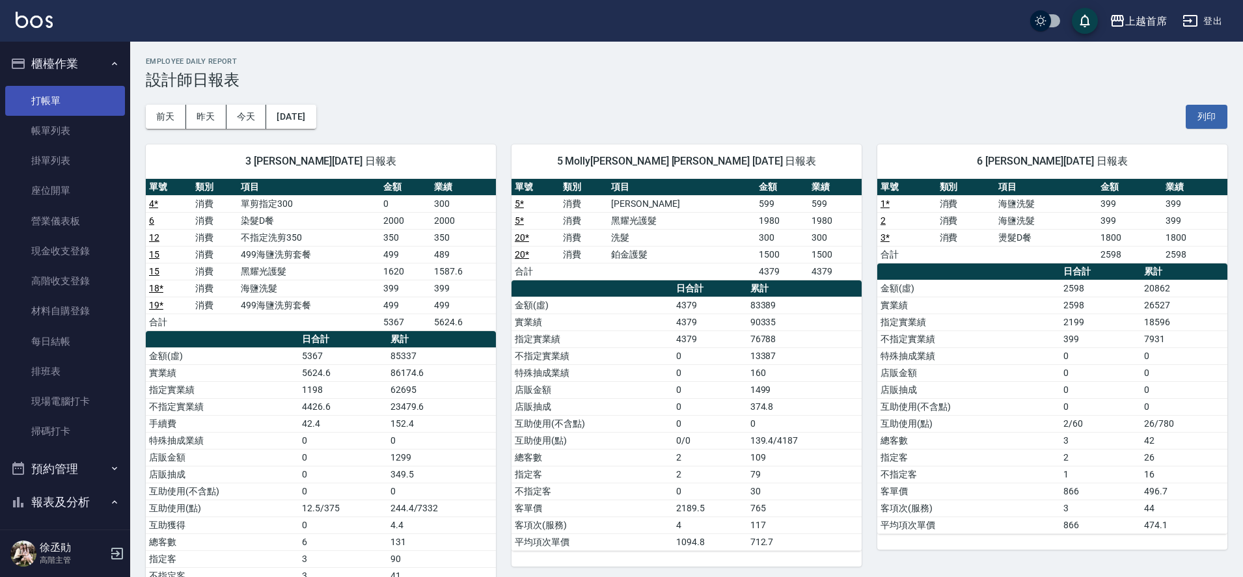
click at [57, 99] on link "打帳單" at bounding box center [65, 101] width 120 height 30
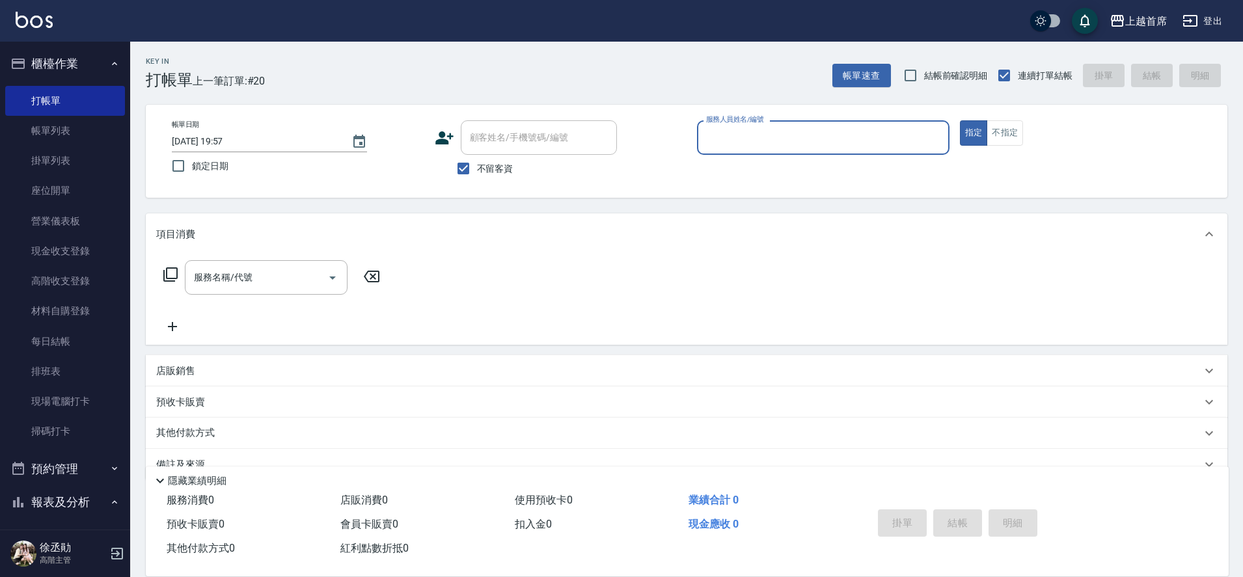
click at [69, 59] on button "櫃檯作業" at bounding box center [65, 64] width 120 height 34
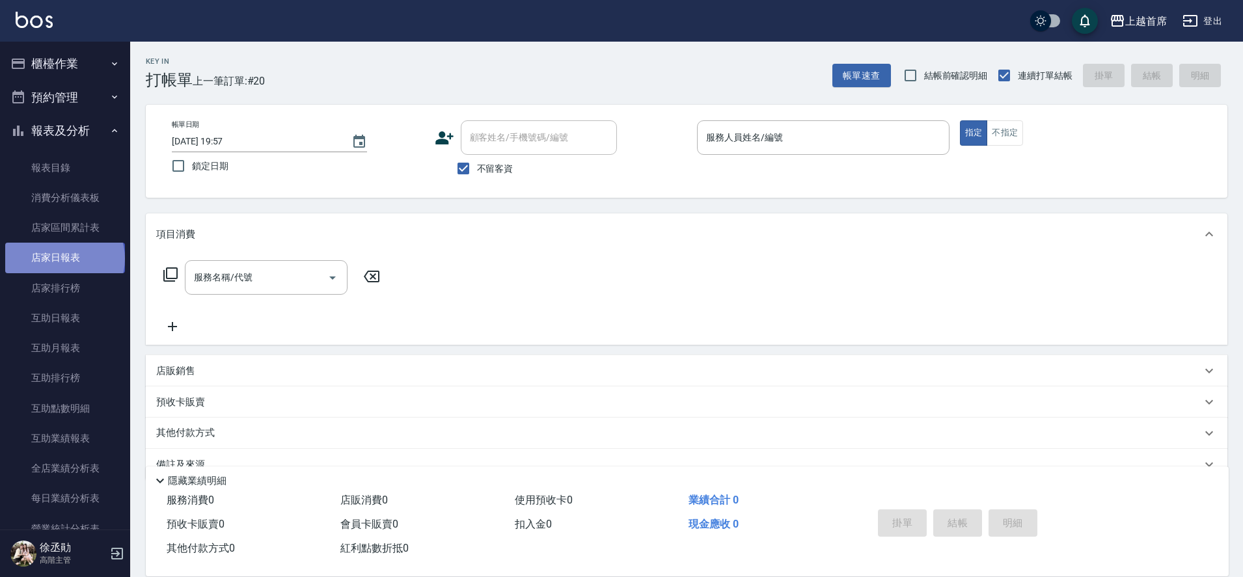
click at [64, 258] on link "店家日報表" at bounding box center [65, 258] width 120 height 30
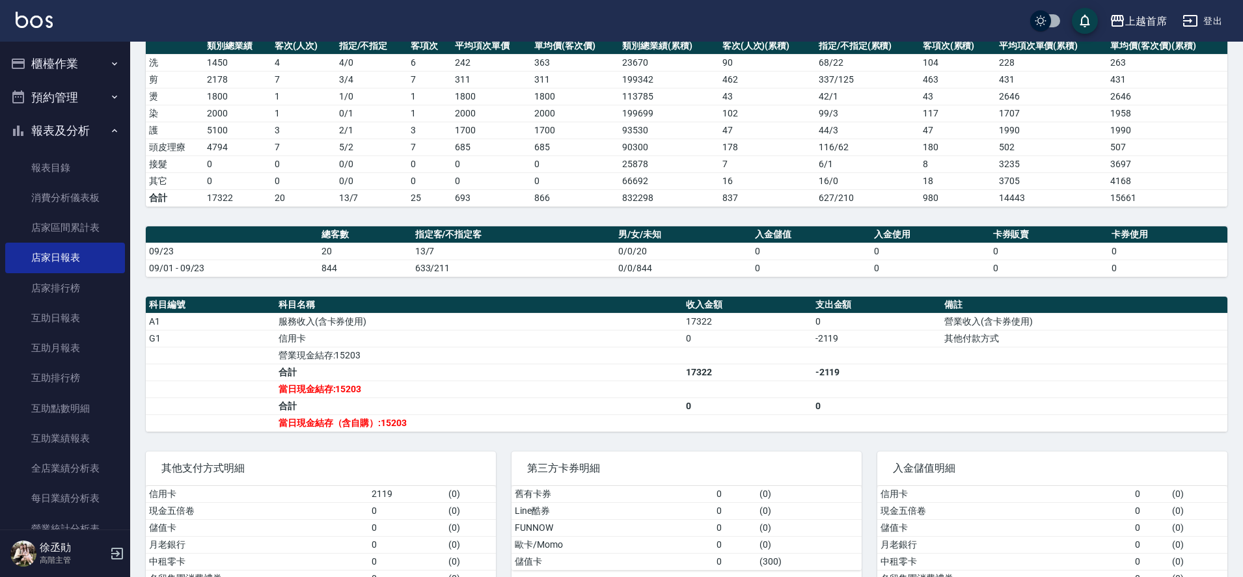
scroll to position [81, 0]
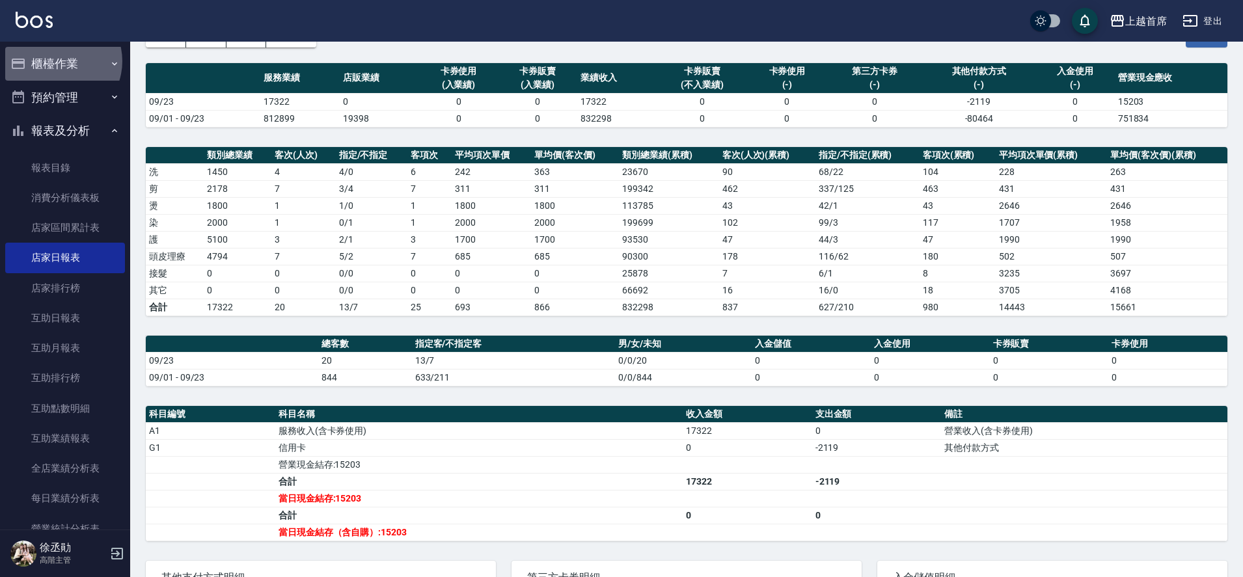
click at [59, 61] on button "櫃檯作業" at bounding box center [65, 64] width 120 height 34
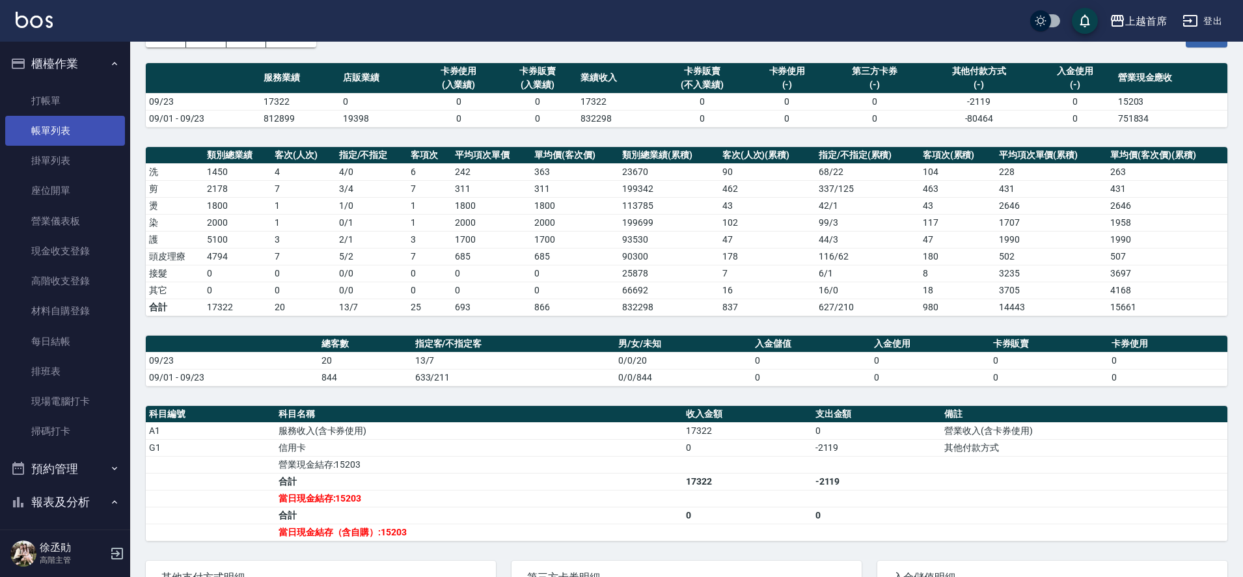
click at [81, 143] on link "帳單列表" at bounding box center [65, 131] width 120 height 30
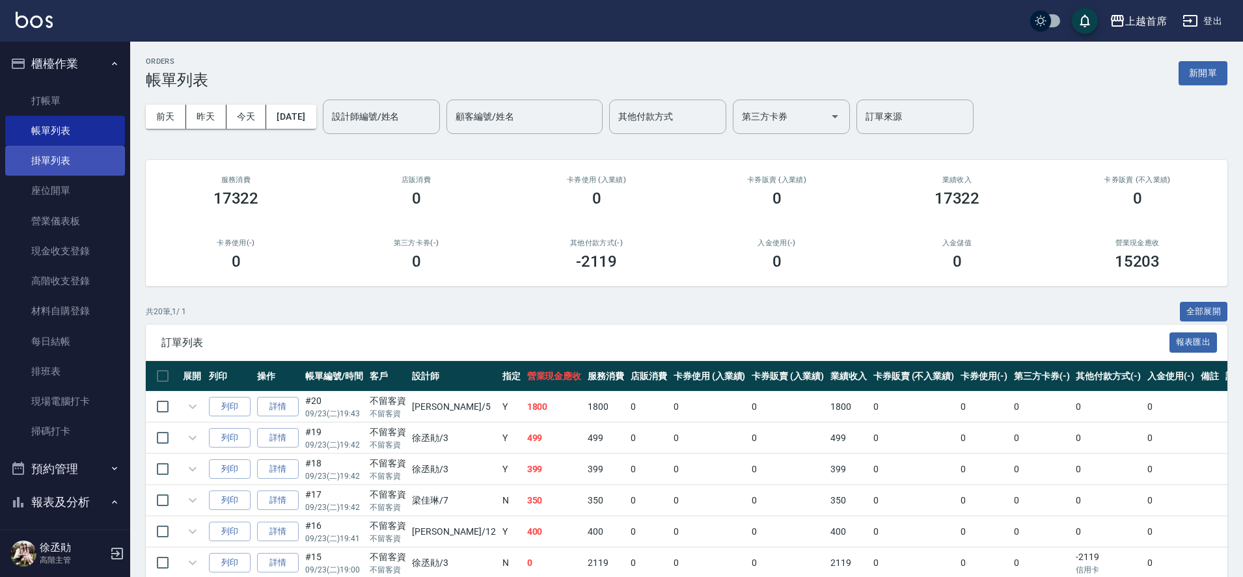
click at [64, 153] on link "掛單列表" at bounding box center [65, 161] width 120 height 30
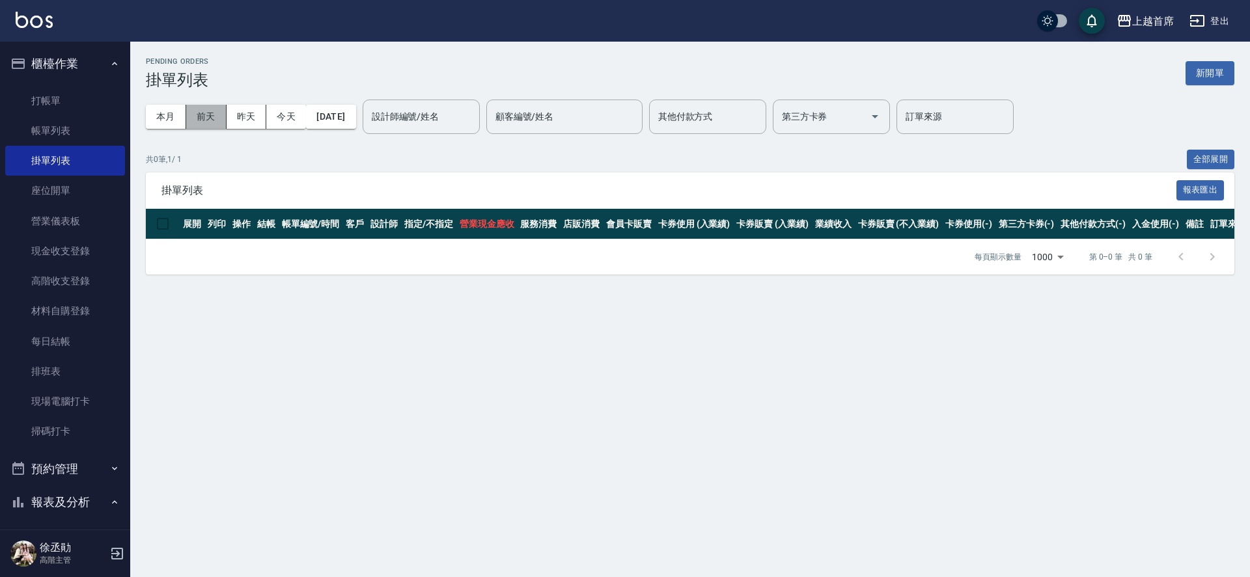
click at [200, 114] on button "前天" at bounding box center [206, 117] width 40 height 24
click at [241, 113] on button "昨天" at bounding box center [246, 117] width 40 height 24
click at [55, 124] on link "帳單列表" at bounding box center [65, 131] width 120 height 30
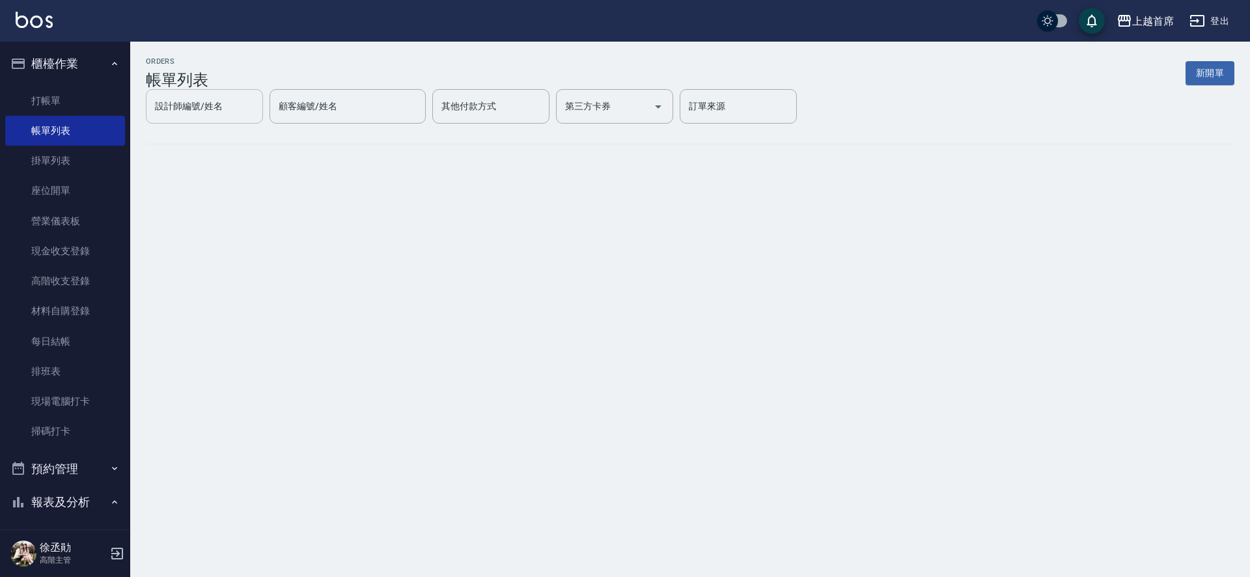
click at [240, 112] on div "設計師編號/姓名 設計師編號/姓名 顧客編號/姓名 顧客編號/姓名 其他付款方式 其他付款方式 第三方卡券 第三方卡券 訂單來源 訂單來源" at bounding box center [690, 106] width 1088 height 34
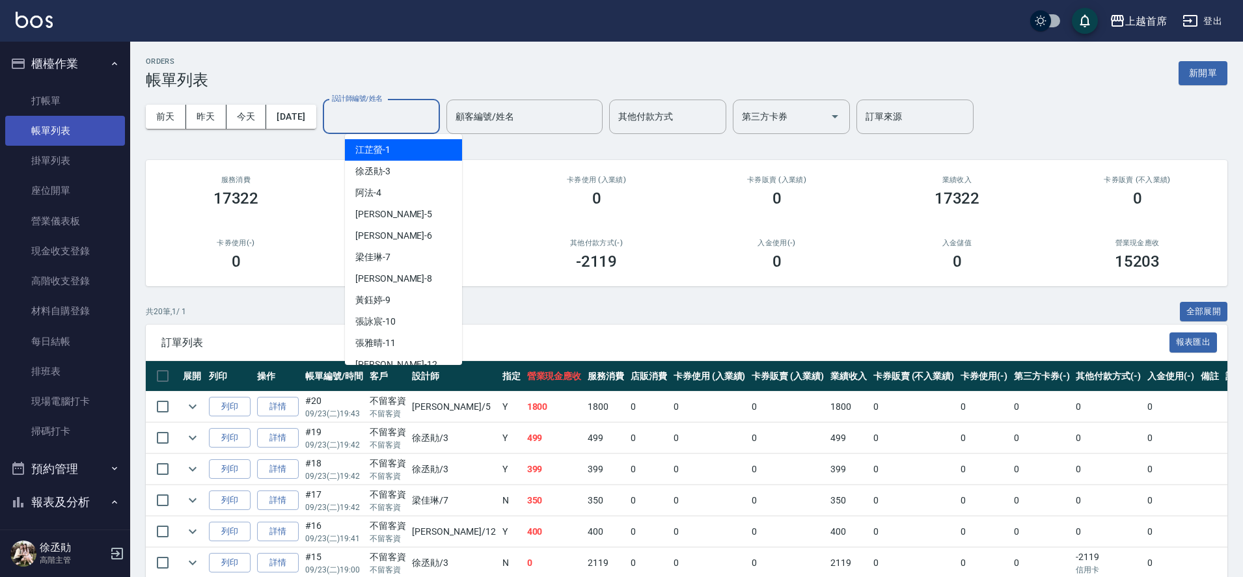
click at [62, 123] on link "帳單列表" at bounding box center [65, 131] width 120 height 30
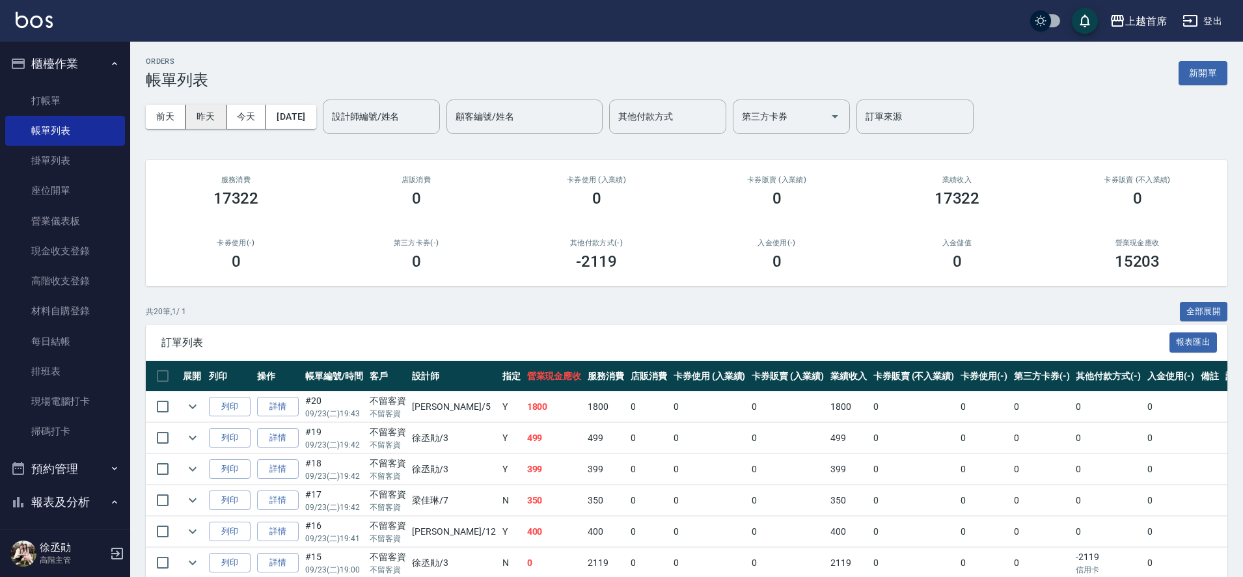
click at [208, 112] on button "昨天" at bounding box center [206, 117] width 40 height 24
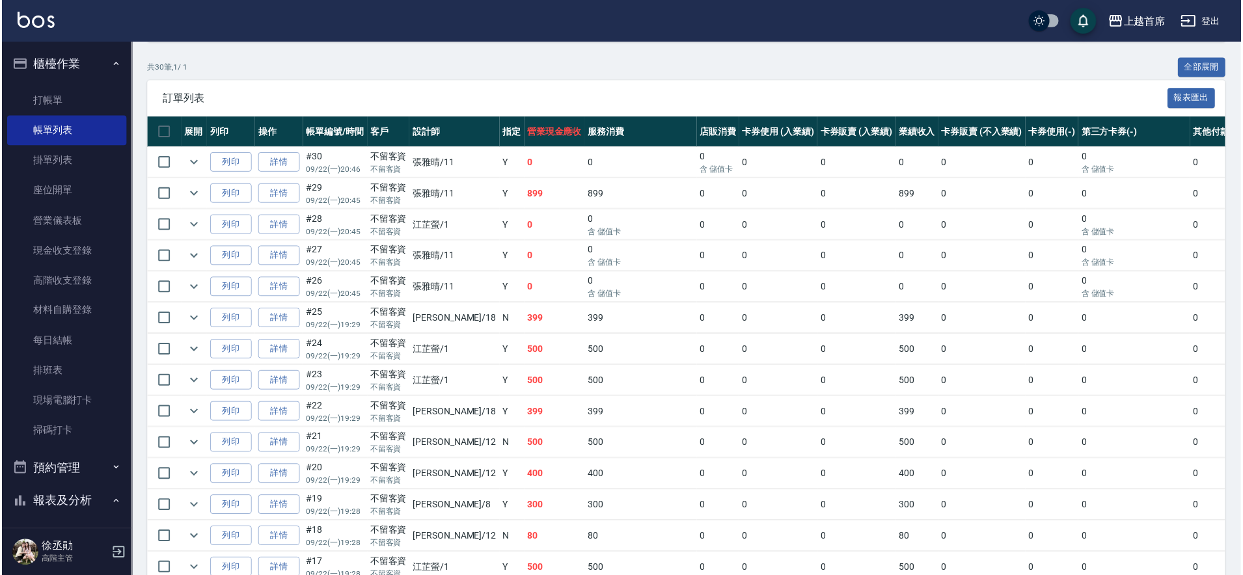
scroll to position [814, 0]
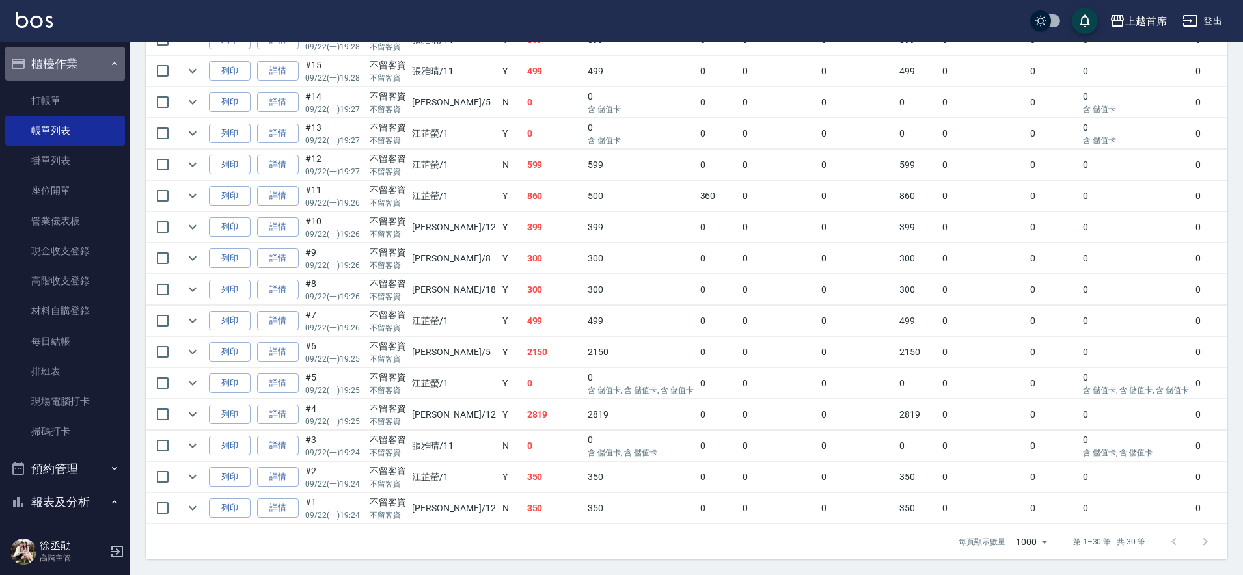
click at [98, 66] on button "櫃檯作業" at bounding box center [65, 64] width 120 height 34
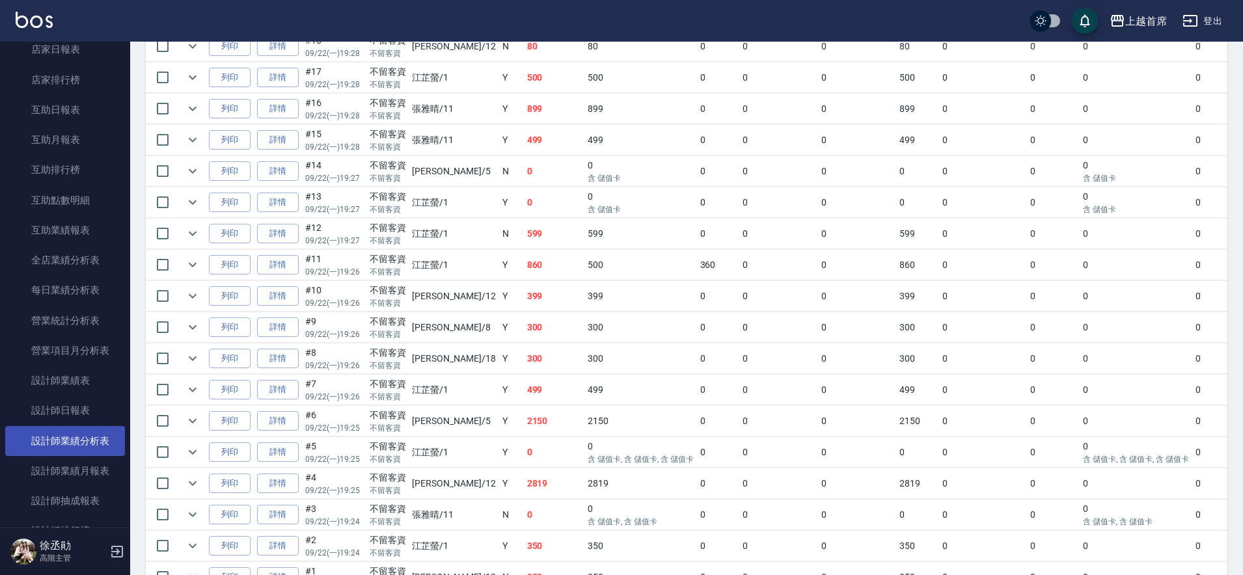
scroll to position [325, 0]
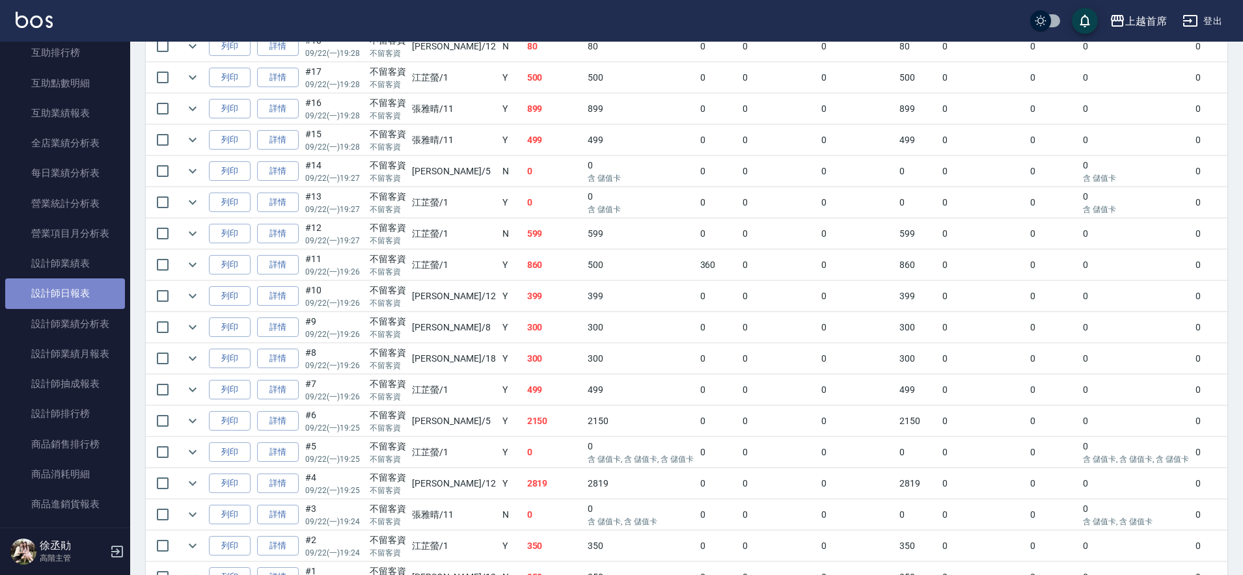
click at [78, 300] on link "設計師日報表" at bounding box center [65, 294] width 120 height 30
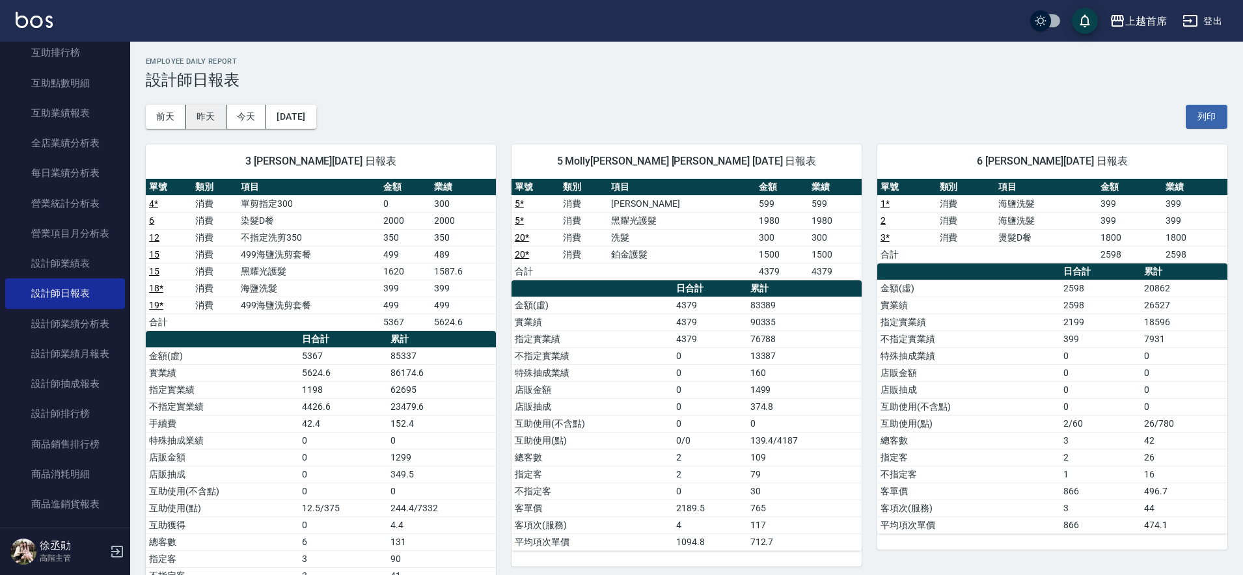
click at [215, 117] on button "昨天" at bounding box center [206, 117] width 40 height 24
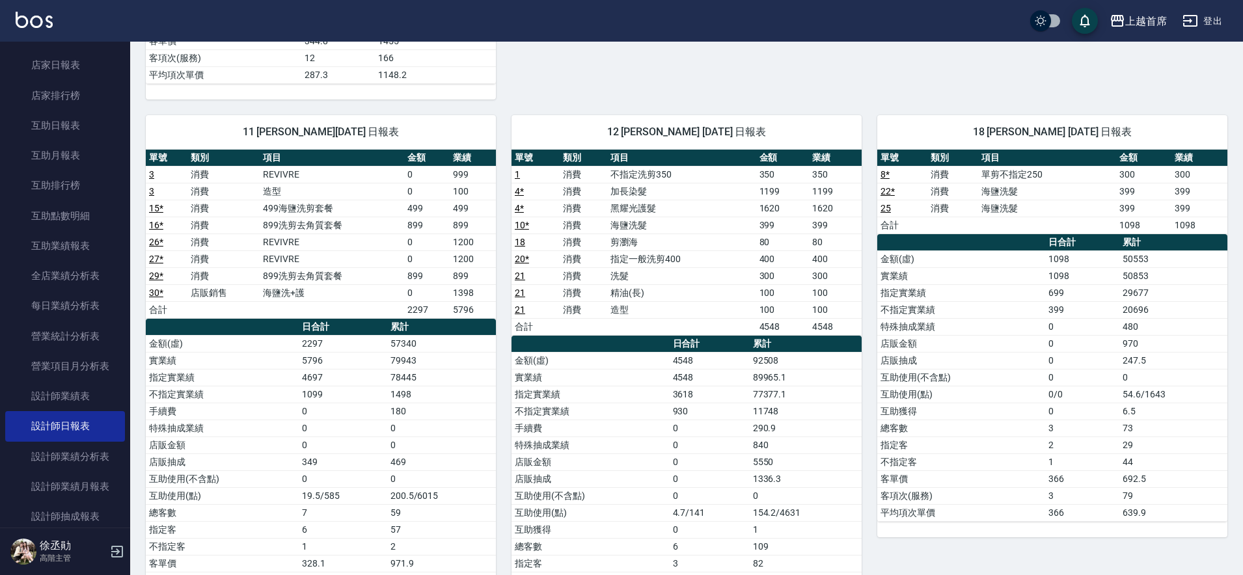
scroll to position [190, 0]
click at [59, 71] on link "店家日報表" at bounding box center [65, 68] width 120 height 30
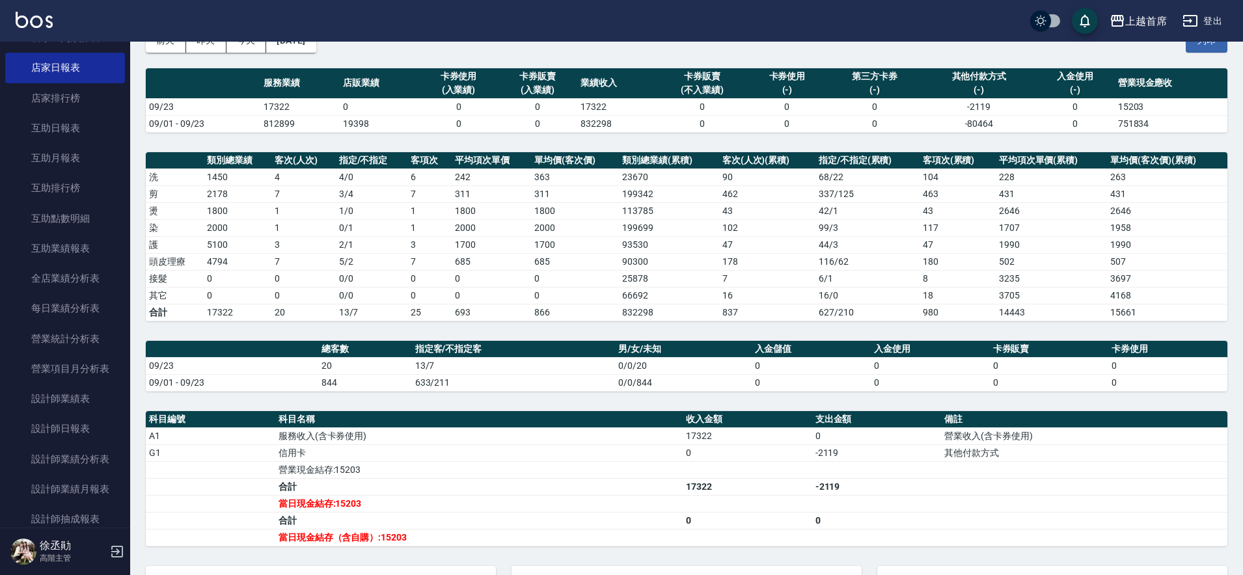
scroll to position [163, 0]
